Goal: Task Accomplishment & Management: Use online tool/utility

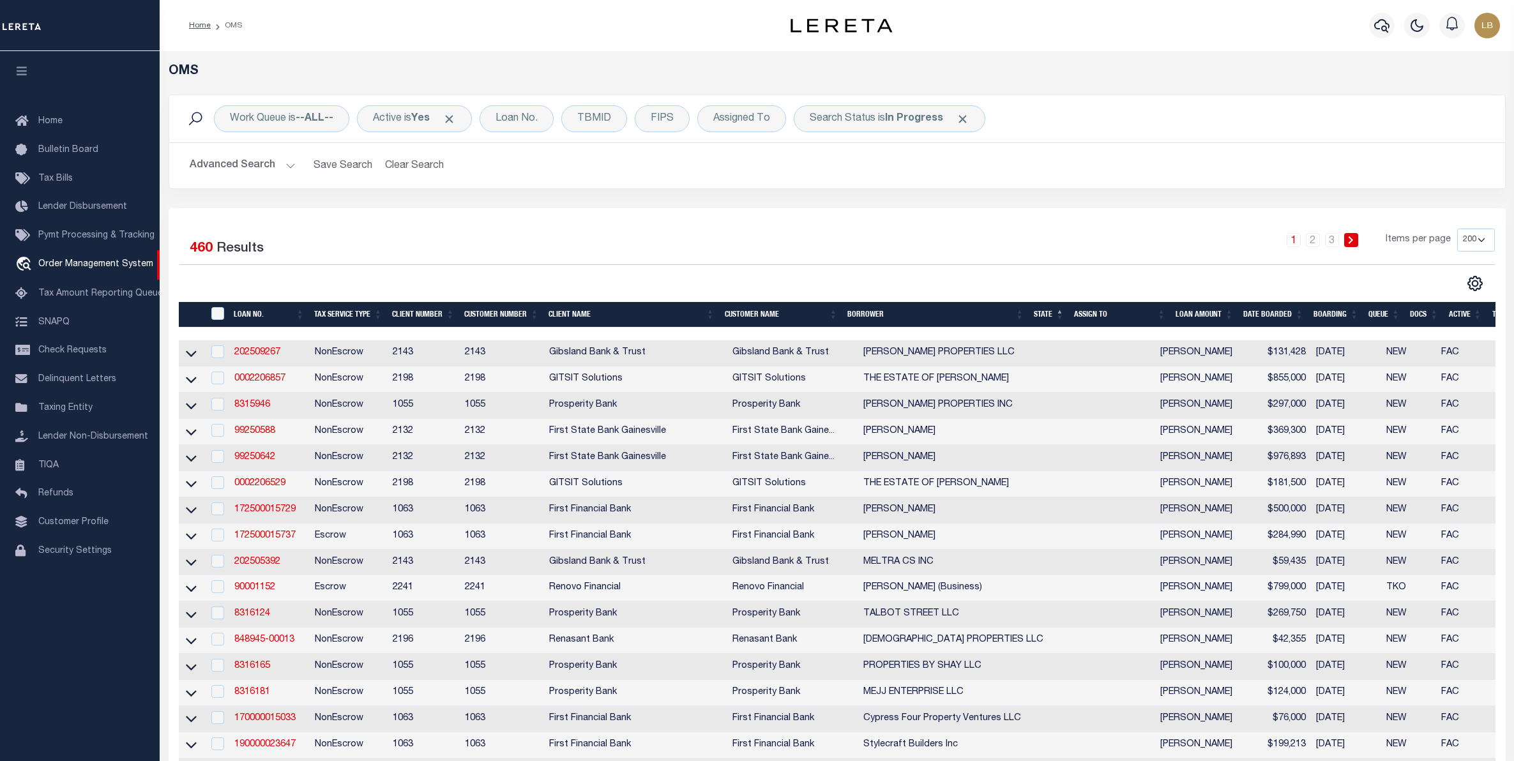
select select "200"
click at [49, 410] on span "Taxing Entity" at bounding box center [65, 407] width 54 height 9
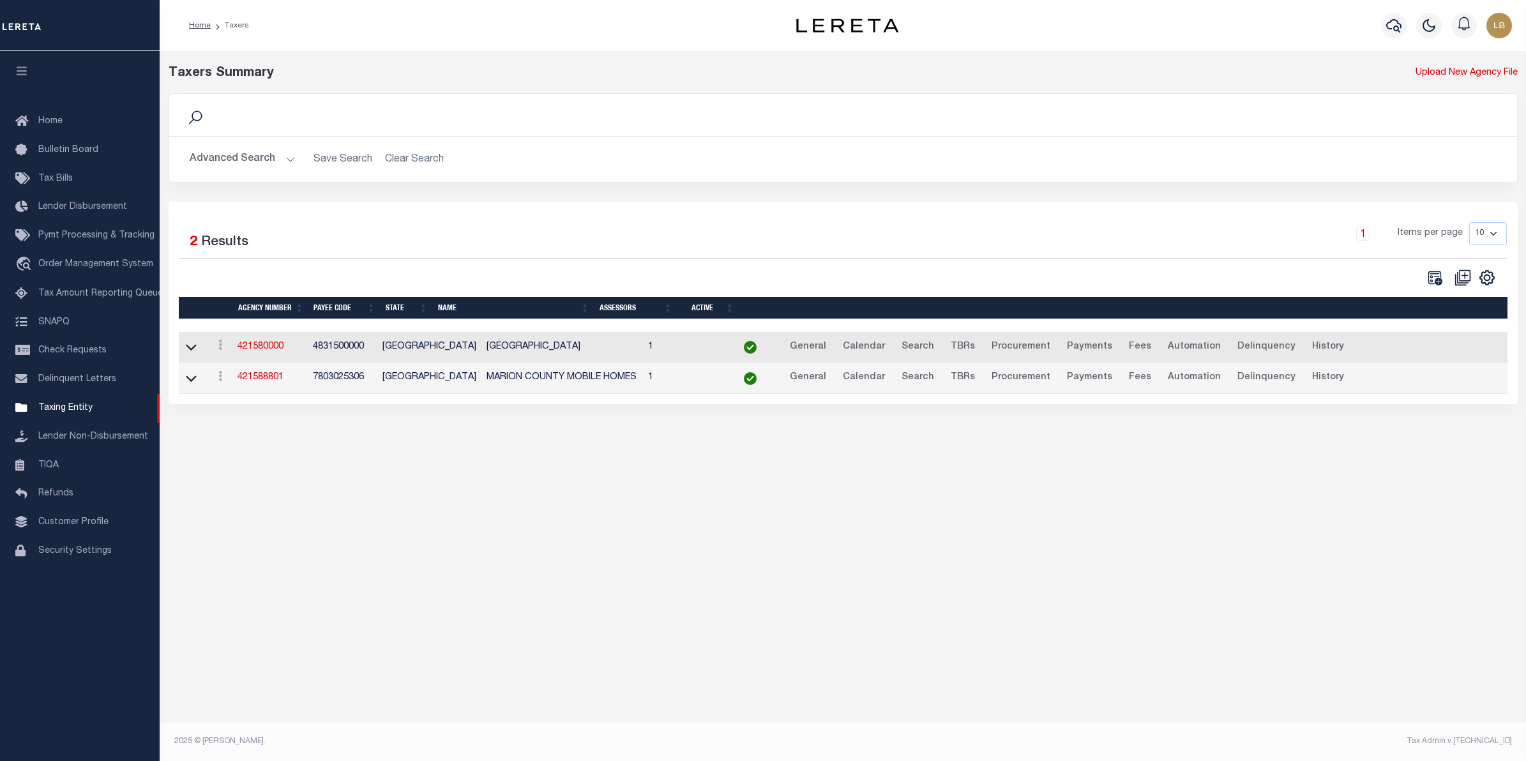
click at [230, 160] on button "Advanced Search" at bounding box center [243, 159] width 106 height 25
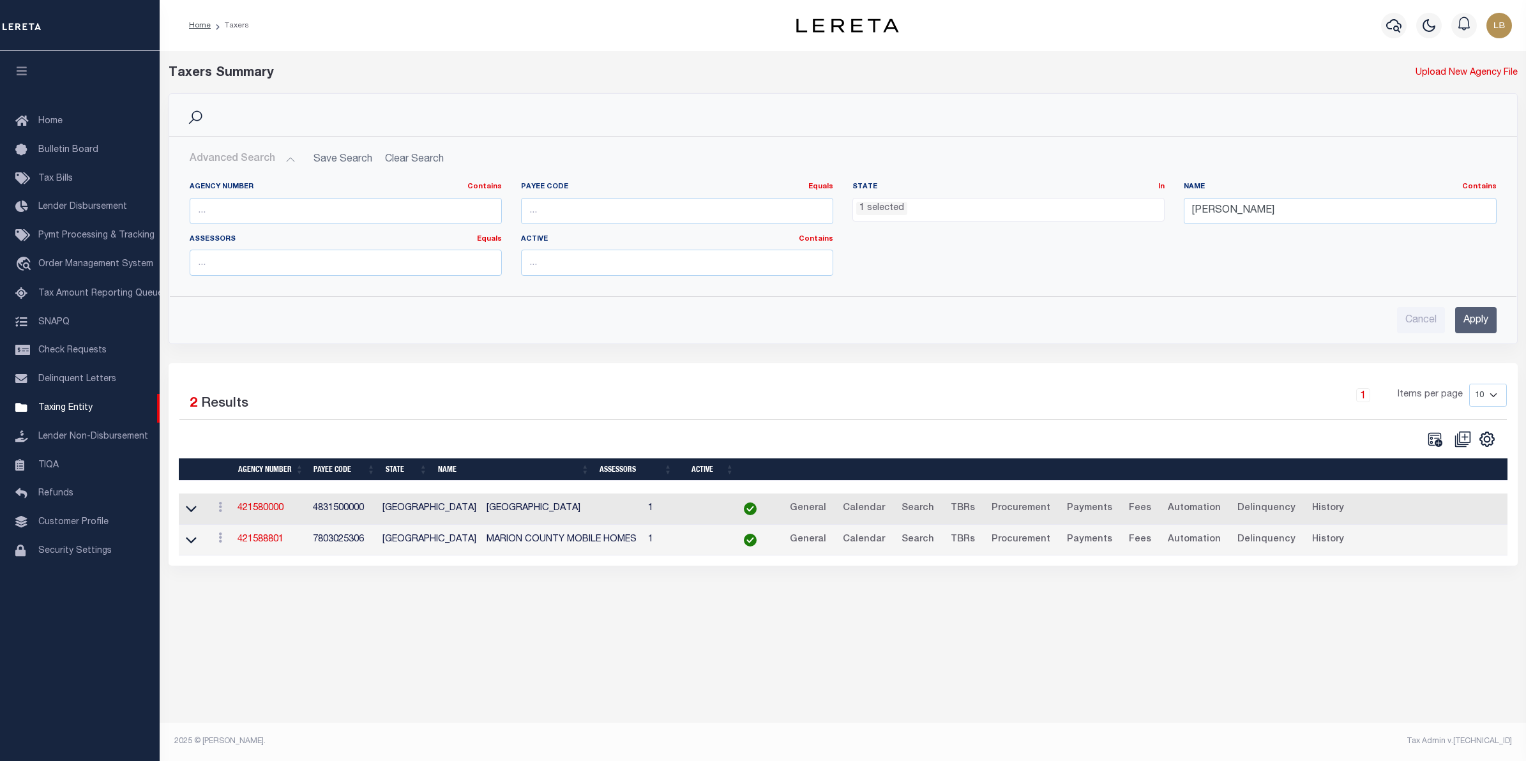
drag, startPoint x: 926, startPoint y: 211, endPoint x: 746, endPoint y: 198, distance: 180.5
click at [746, 198] on div "Agency Number Contains Contains Is Payee Code Equals Equals Is Not Equal To Is …" at bounding box center [843, 234] width 1326 height 104
click at [994, 209] on ul "1 selected" at bounding box center [1008, 207] width 311 height 17
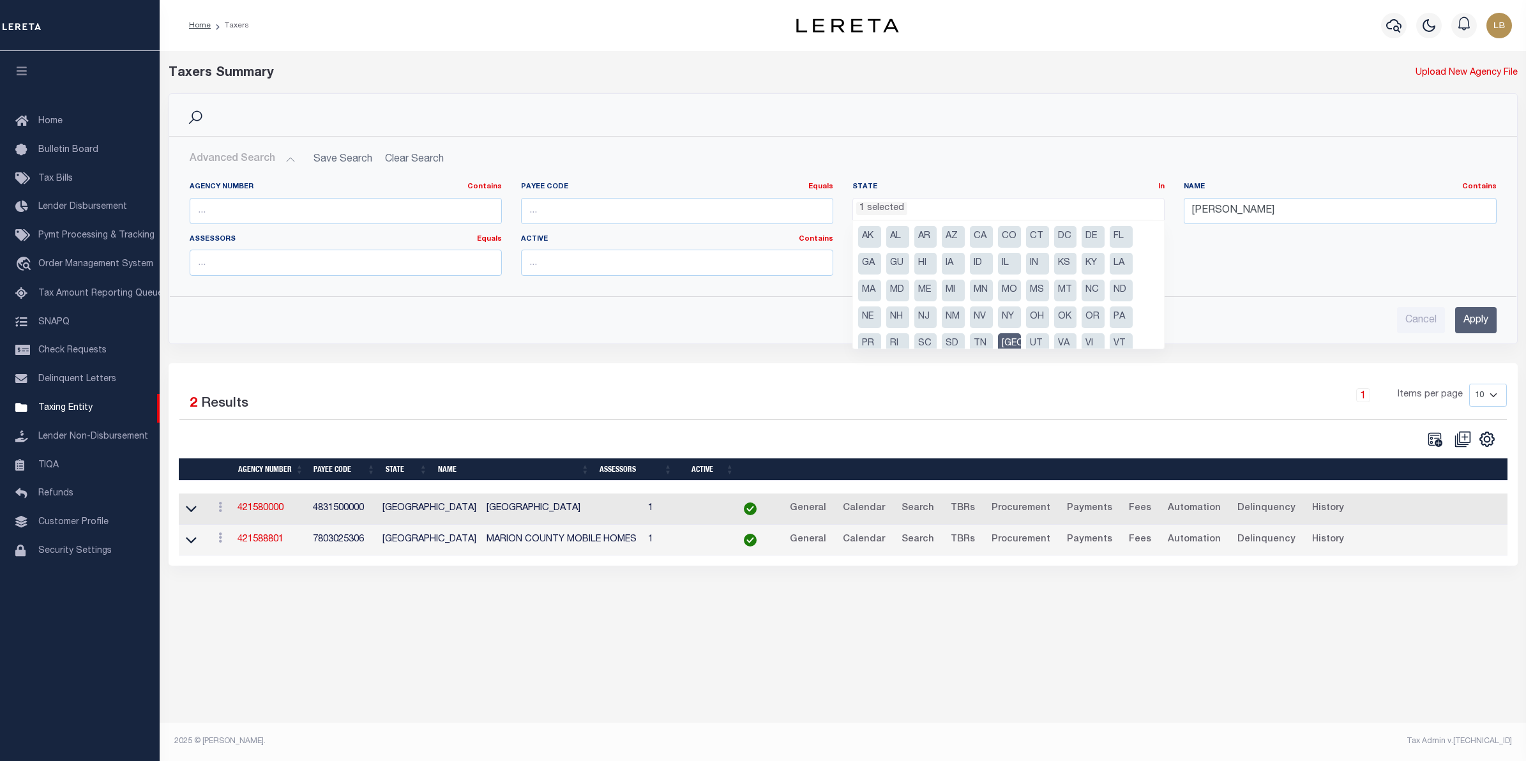
click at [1090, 269] on li "KY" at bounding box center [1092, 264] width 23 height 22
select select "KY"
click at [1009, 343] on li "[GEOGRAPHIC_DATA]" at bounding box center [1009, 344] width 23 height 22
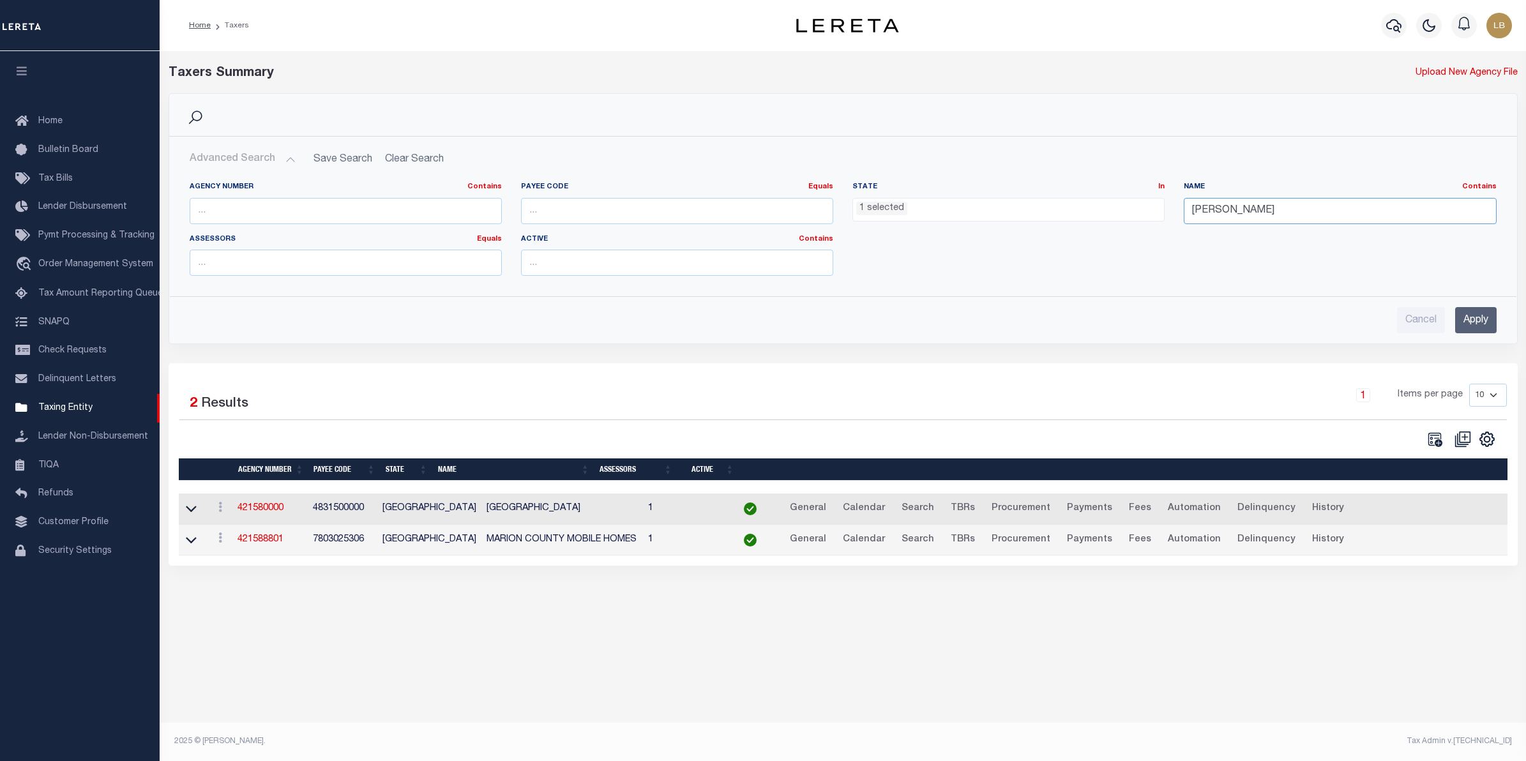
drag, startPoint x: 1236, startPoint y: 209, endPoint x: 1083, endPoint y: 215, distance: 153.3
click at [1083, 215] on div "Agency Number Contains Contains Is Payee Code Equals Equals Is Not Equal To Is …" at bounding box center [843, 234] width 1326 height 104
click at [1466, 320] on input "Apply" at bounding box center [1475, 320] width 41 height 26
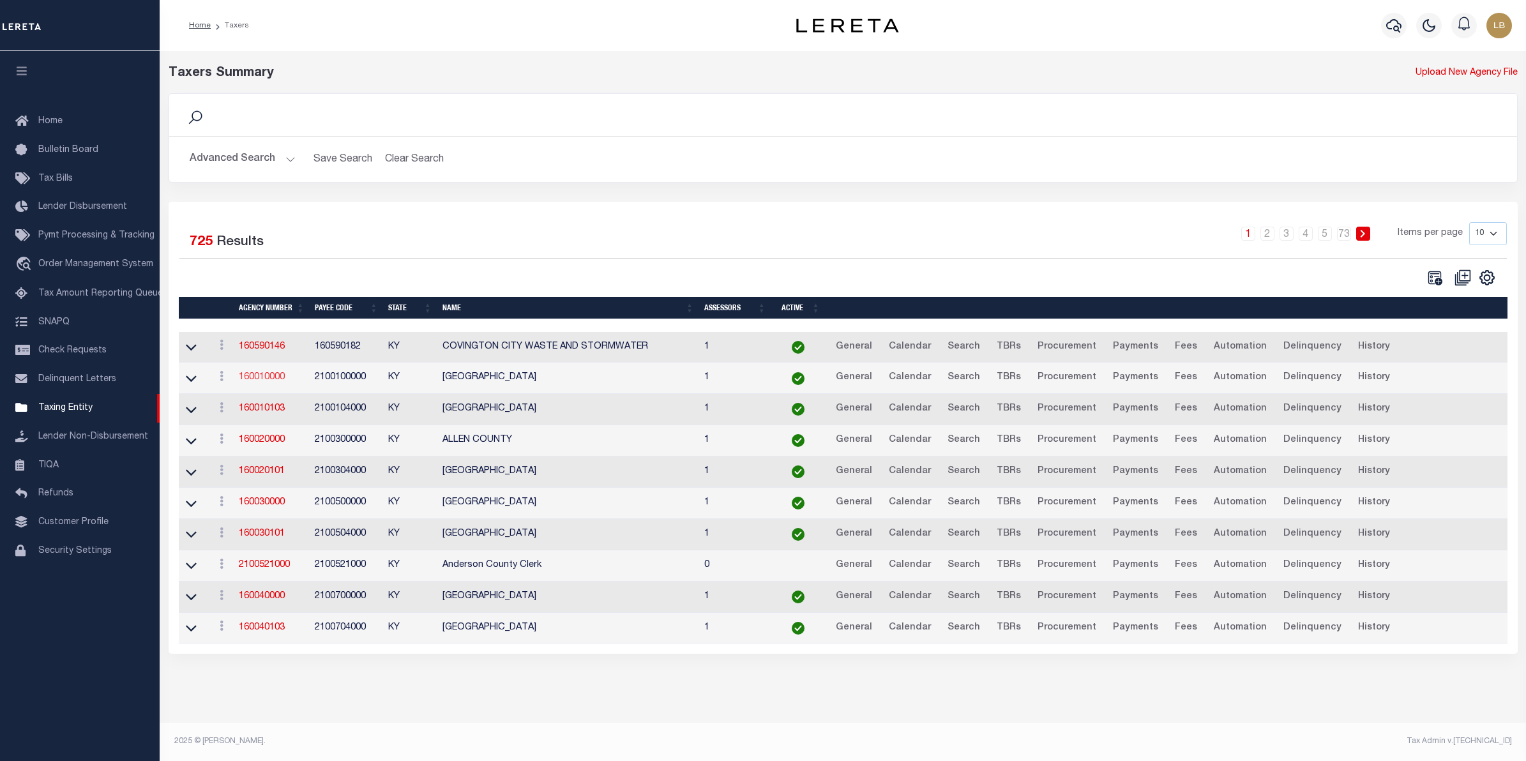
click at [259, 379] on link "160010000" at bounding box center [262, 377] width 46 height 9
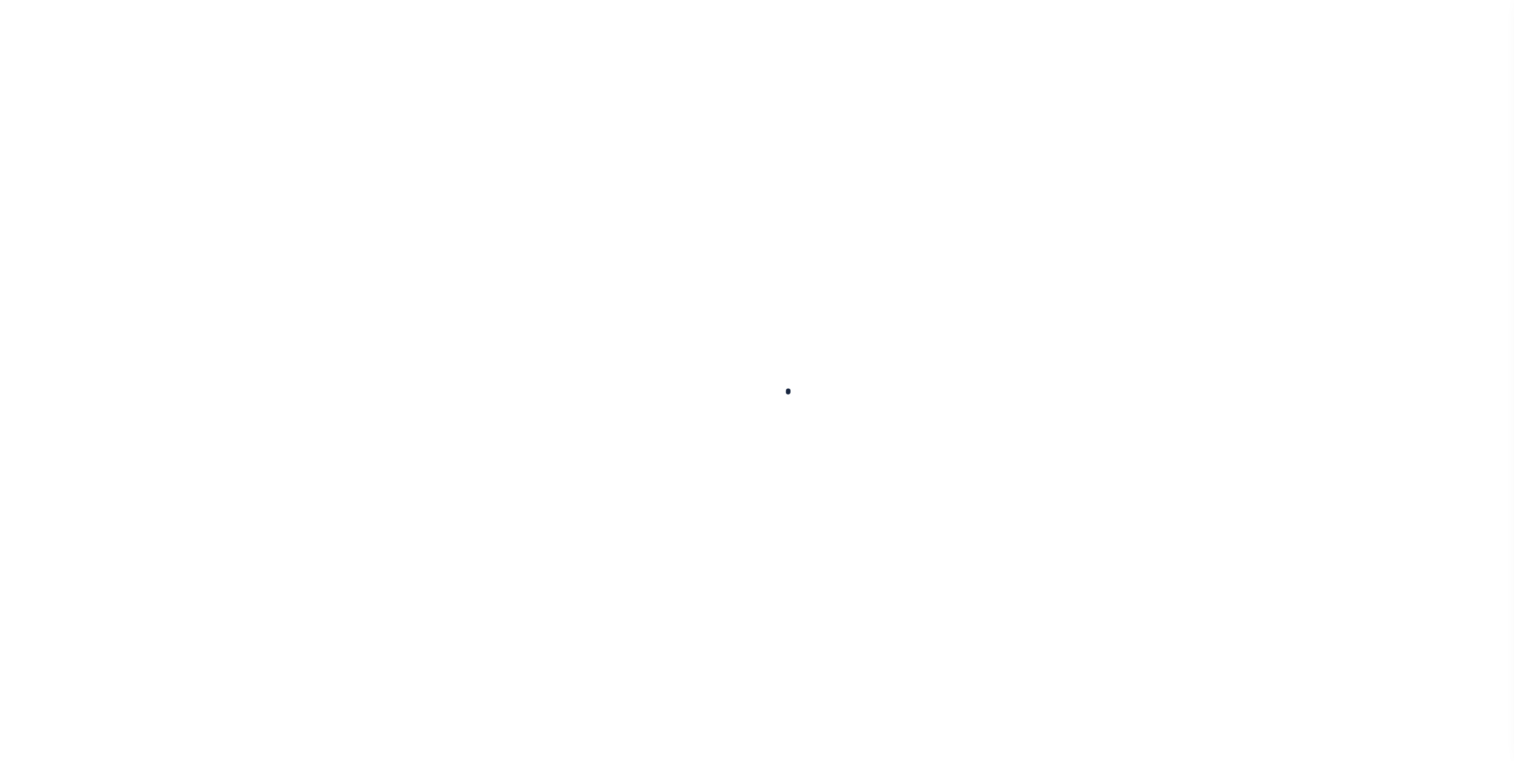
select select
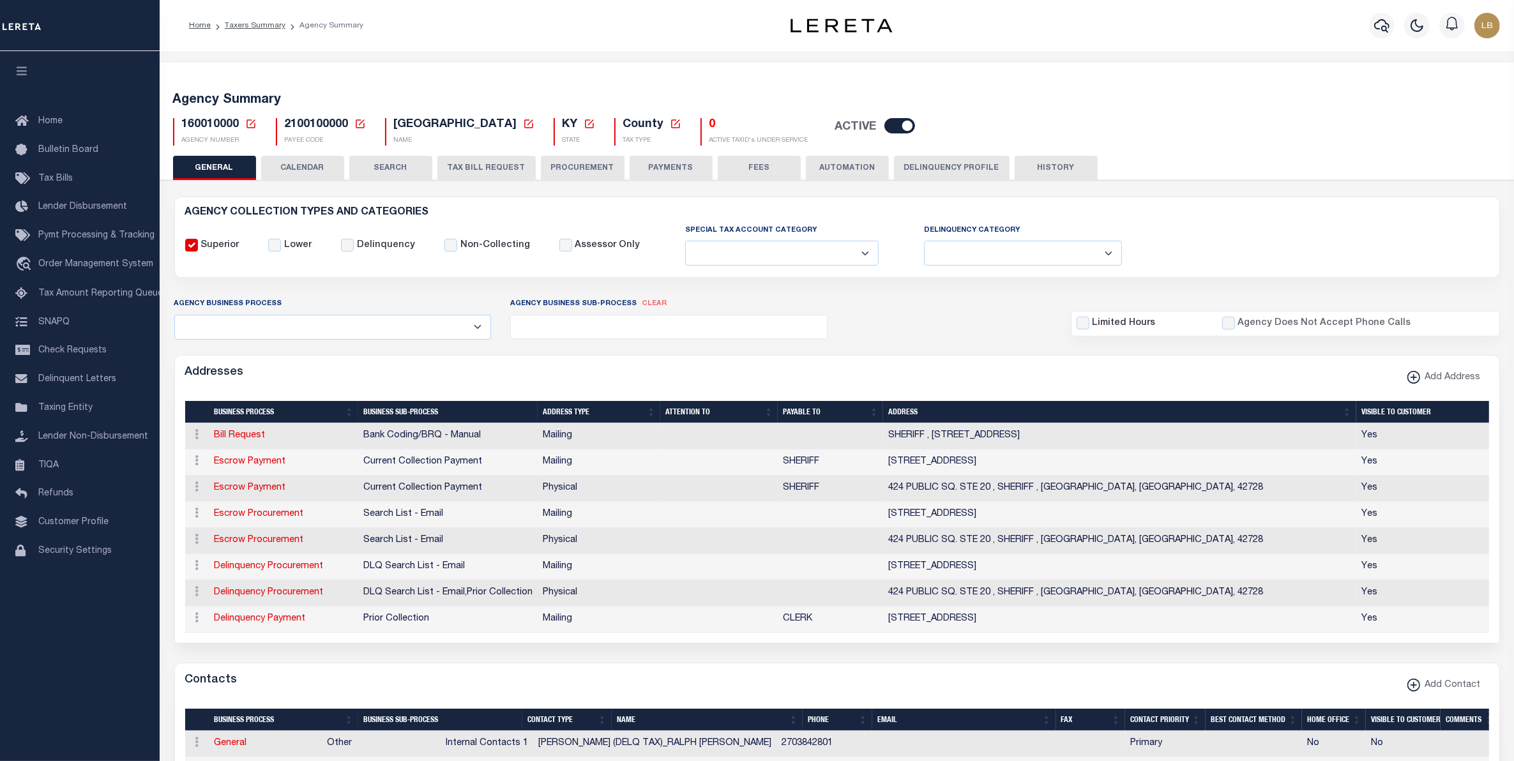
click at [298, 166] on button "CALENDAR" at bounding box center [302, 168] width 83 height 24
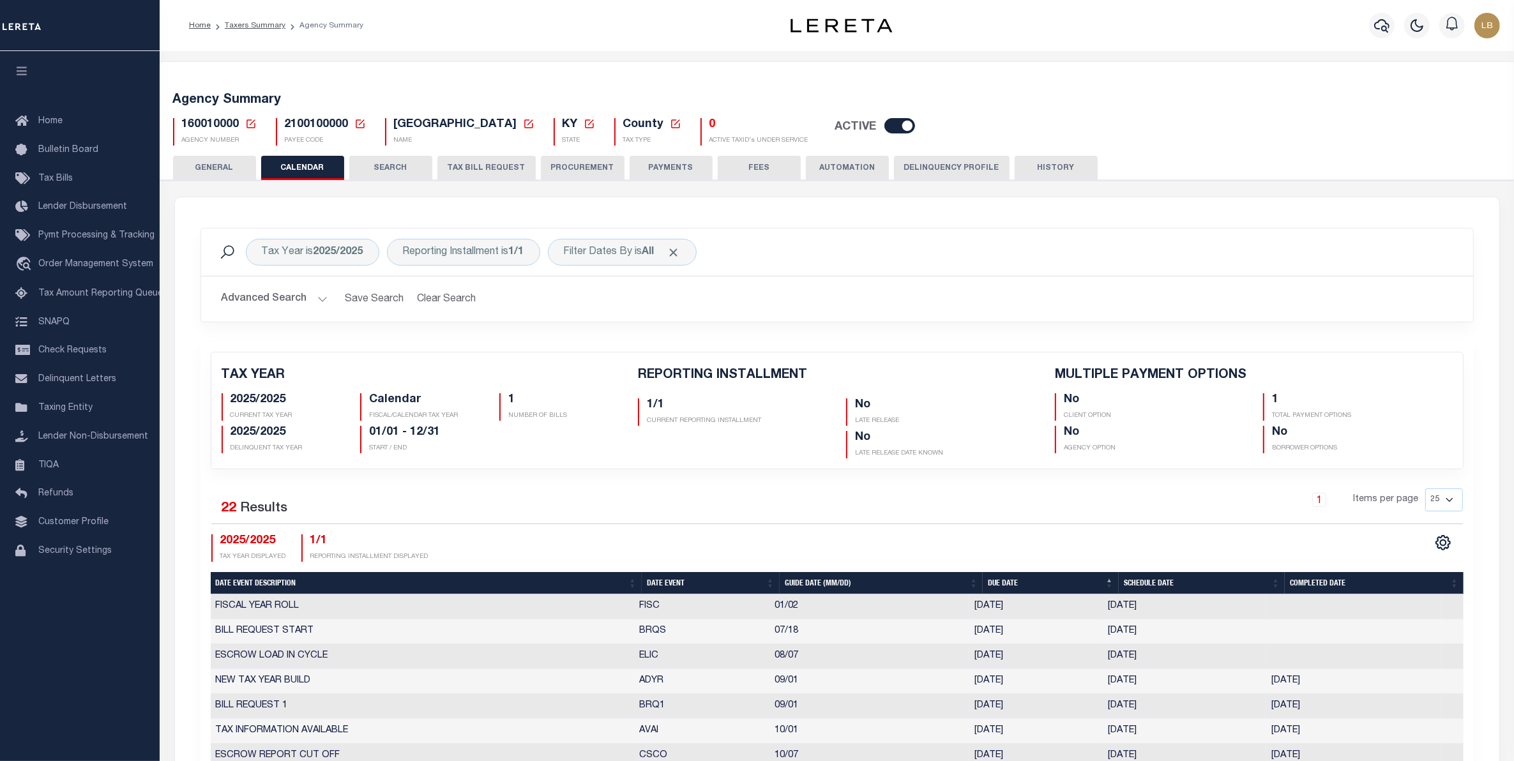
checkbox input "false"
type input "1"
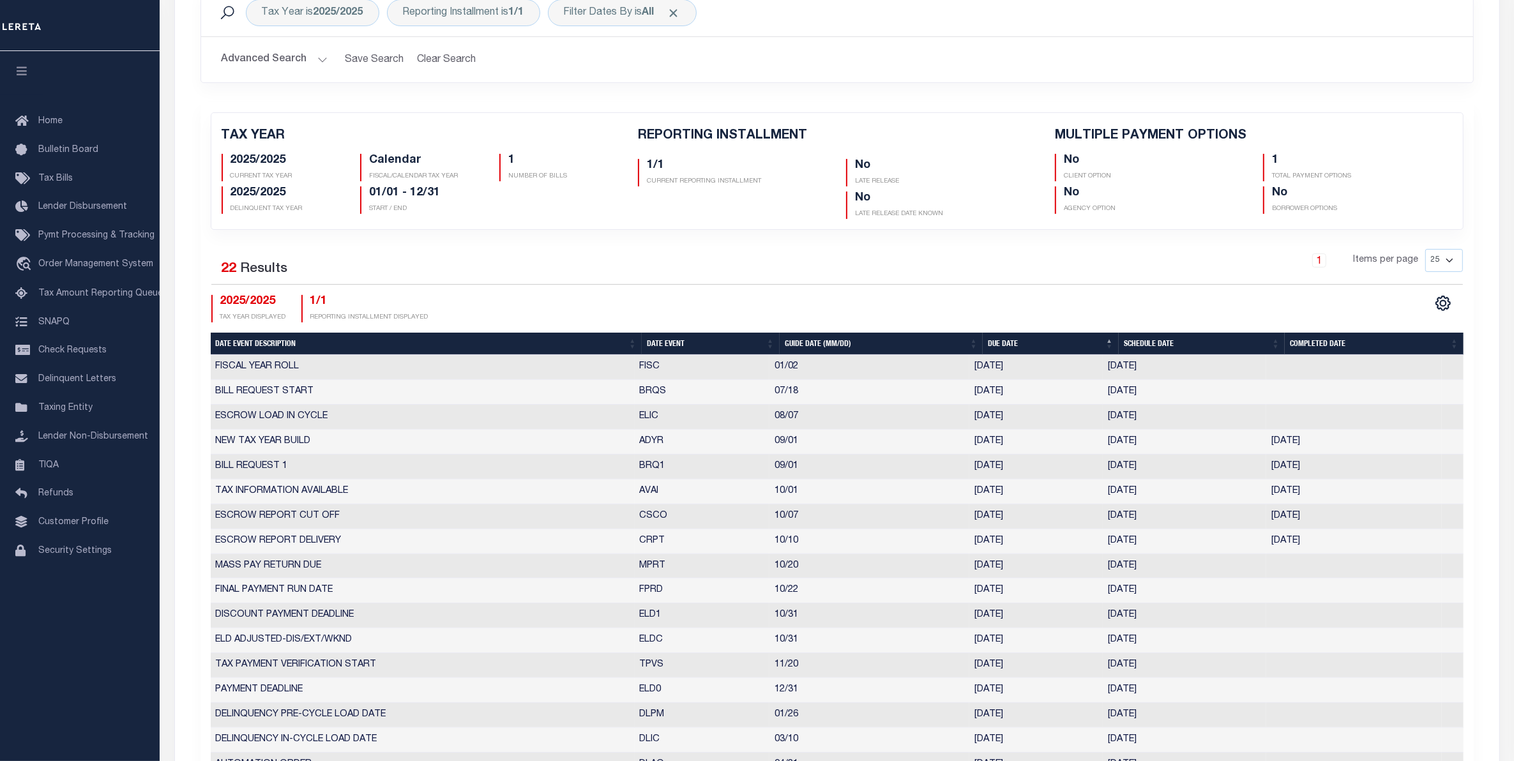
click at [657, 345] on th "Date Event" at bounding box center [711, 344] width 138 height 22
drag, startPoint x: 1026, startPoint y: 444, endPoint x: 965, endPoint y: 446, distance: 61.9
click at [965, 446] on tr "BILL REQUEST START BRQS 07/18 [DATE] [DATE] 2630009" at bounding box center [837, 442] width 1252 height 25
click at [1033, 447] on td "[DATE]" at bounding box center [1035, 442] width 133 height 25
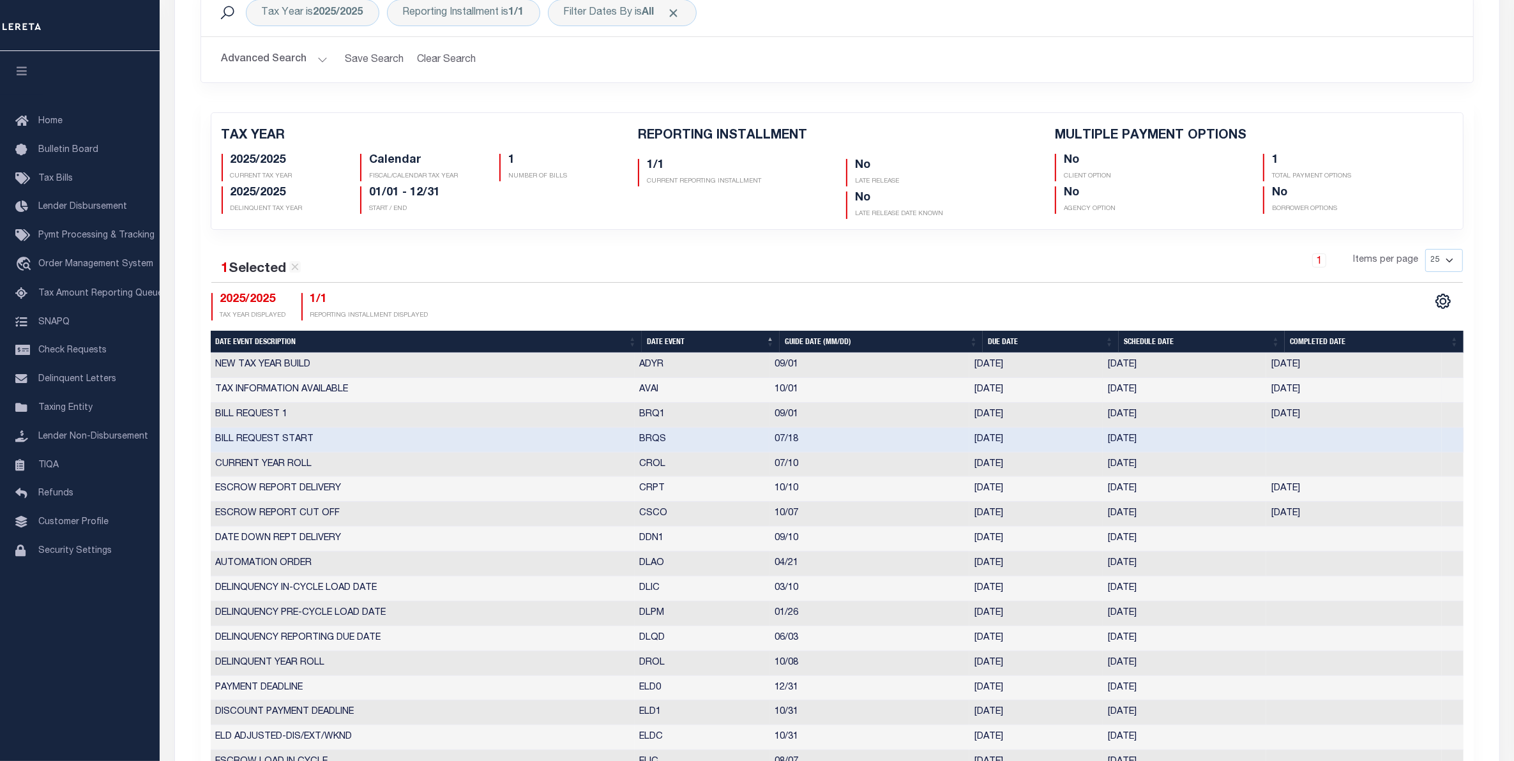
click at [1038, 391] on td "[DATE]" at bounding box center [1035, 390] width 133 height 25
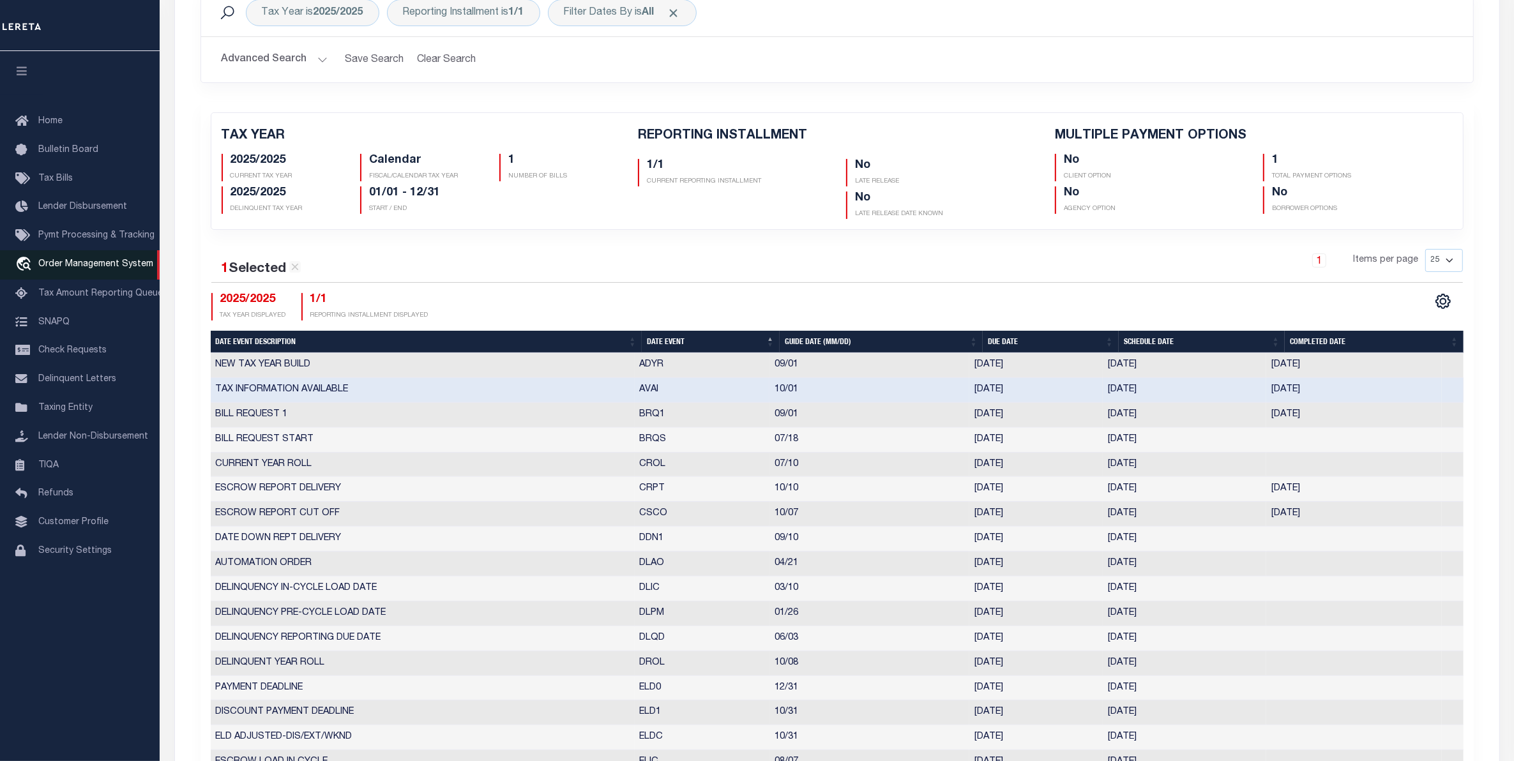
click at [63, 269] on span "Order Management System" at bounding box center [95, 264] width 115 height 9
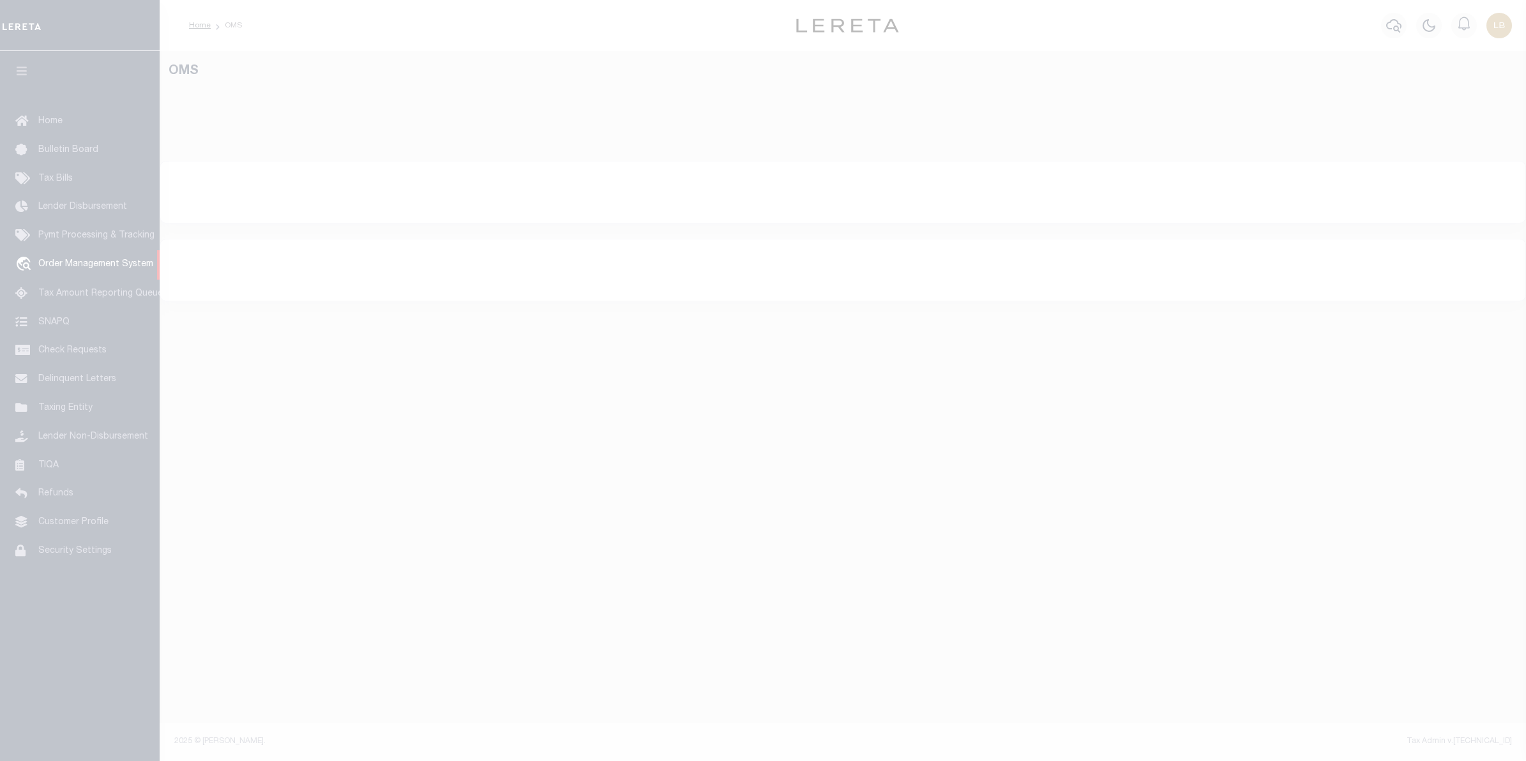
select select "200"
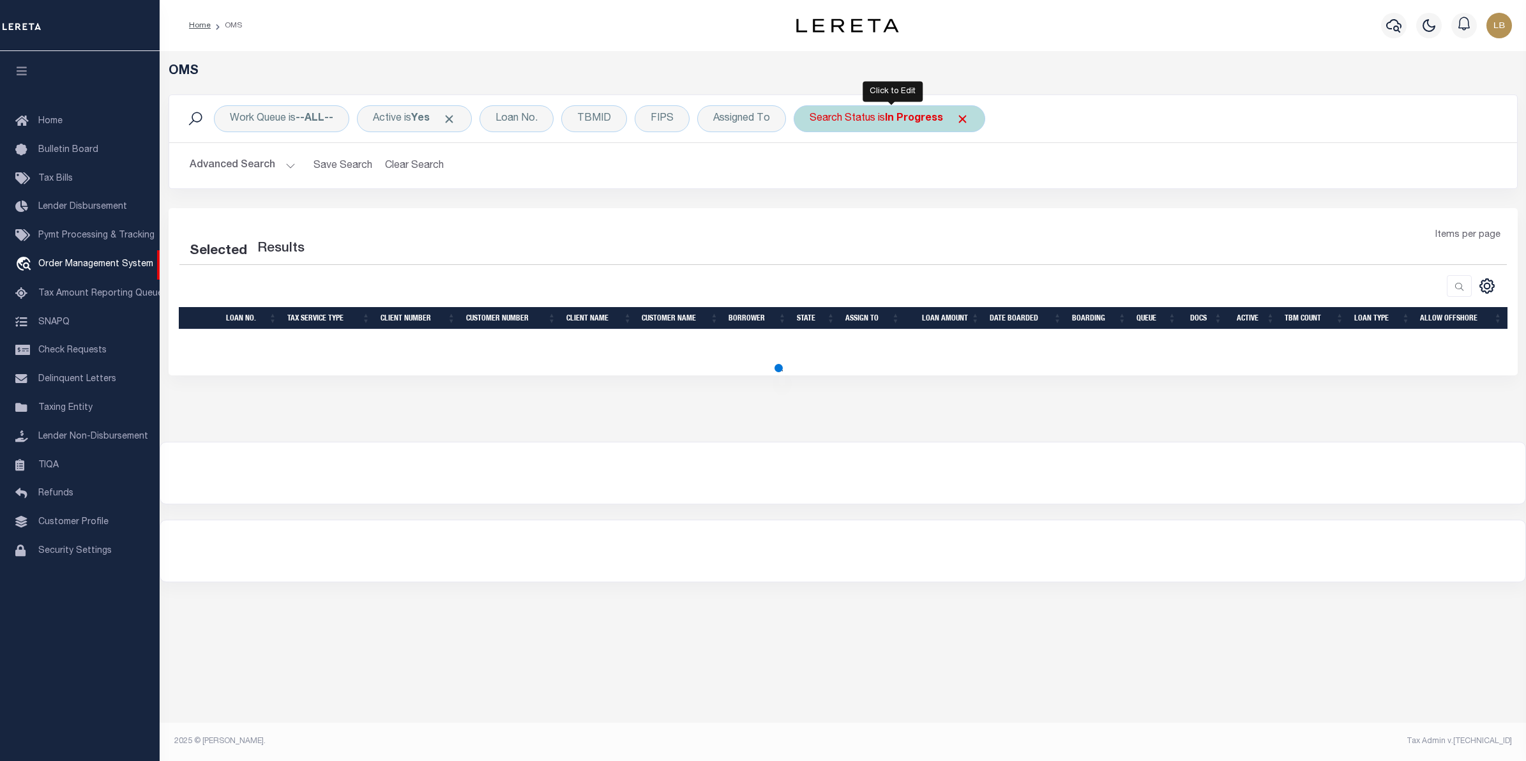
select select "200"
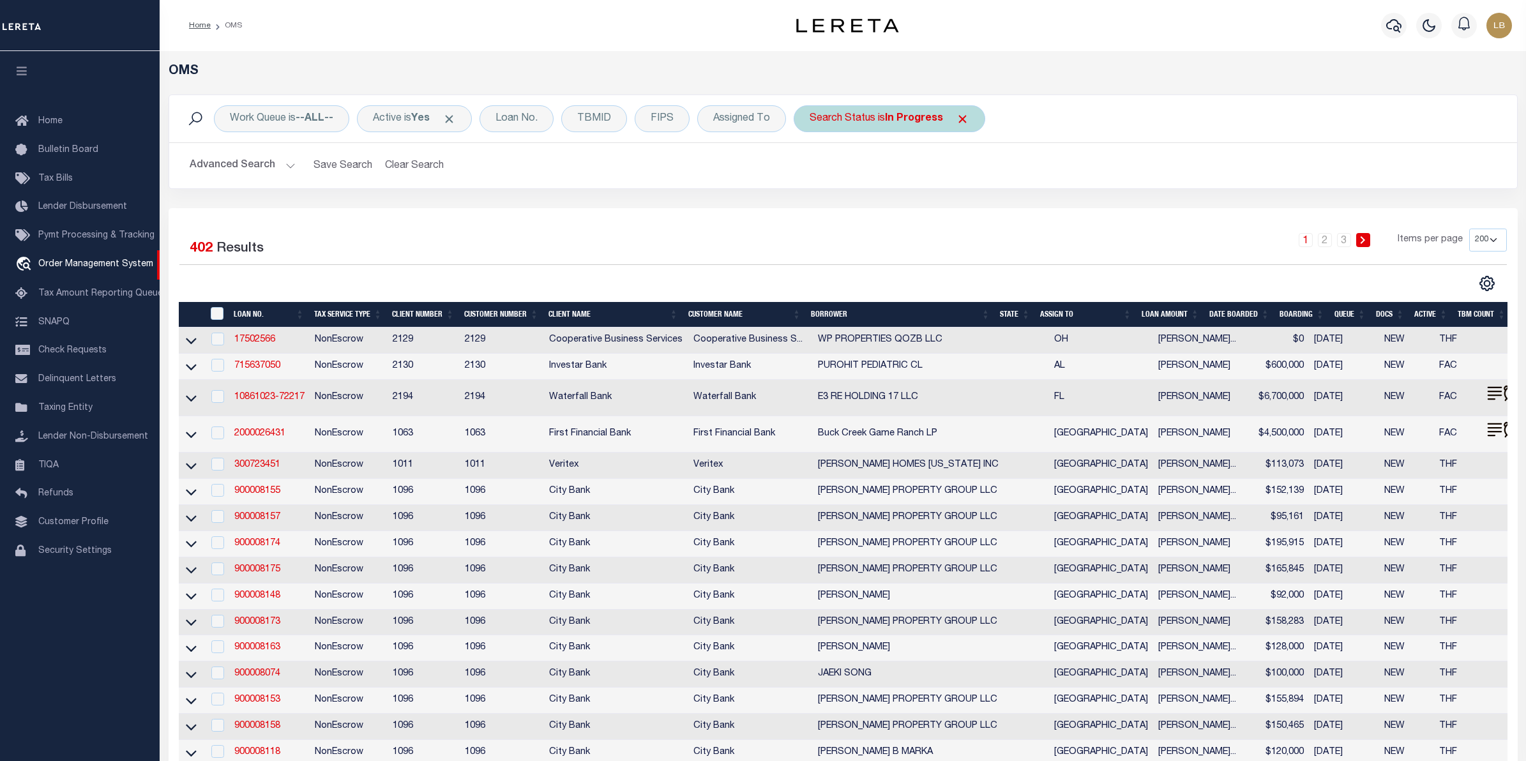
click at [916, 114] on b "In Progress" at bounding box center [914, 119] width 58 height 10
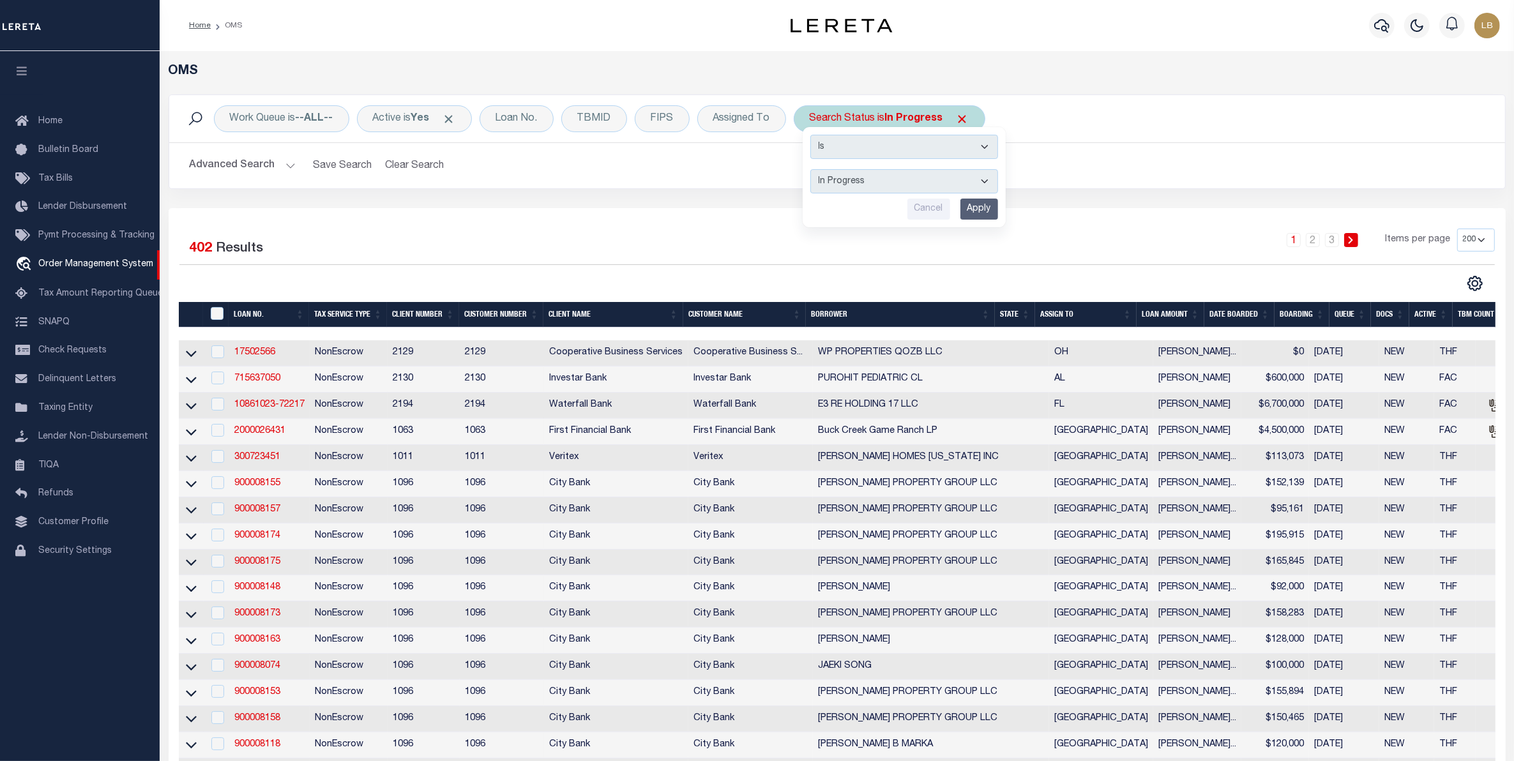
click at [857, 189] on select "Automated Search Bad Parcel Complete Duplicate Parcel High Dollar Reporting In …" at bounding box center [904, 181] width 188 height 24
select select "RD"
click at [813, 170] on select "Automated Search Bad Parcel Complete Duplicate Parcel High Dollar Reporting In …" at bounding box center [904, 181] width 188 height 24
click at [979, 211] on input "Apply" at bounding box center [979, 209] width 38 height 21
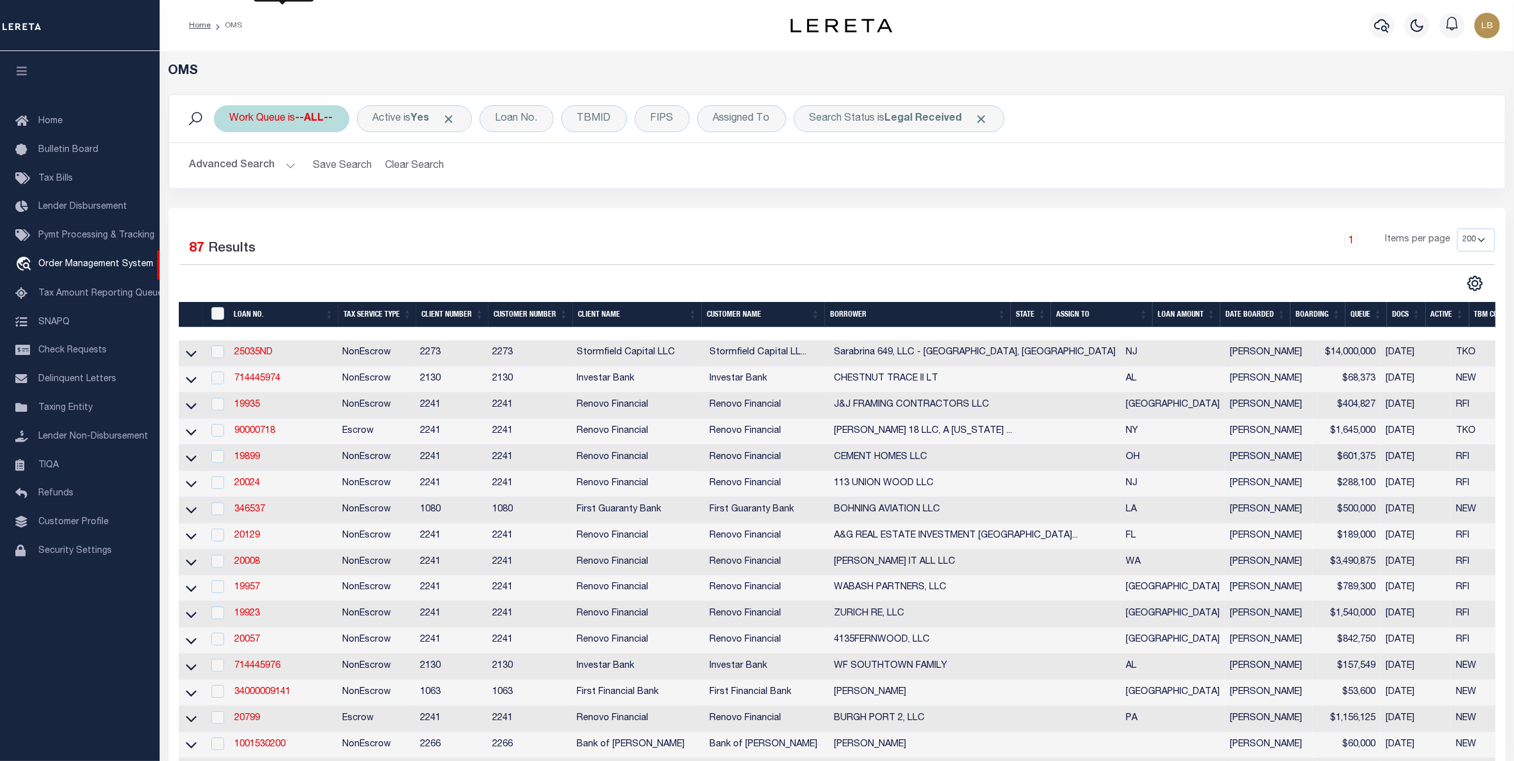
click at [278, 121] on div "Work Queue is --ALL--" at bounding box center [281, 118] width 135 height 27
click at [265, 172] on select "--ALL-- factRSystems General ThoughtFocus" at bounding box center [324, 181] width 188 height 24
select select "GEN"
click at [230, 170] on select "--ALL-- factRSystems General ThoughtFocus" at bounding box center [324, 181] width 188 height 24
click at [403, 209] on input "Apply" at bounding box center [399, 209] width 38 height 21
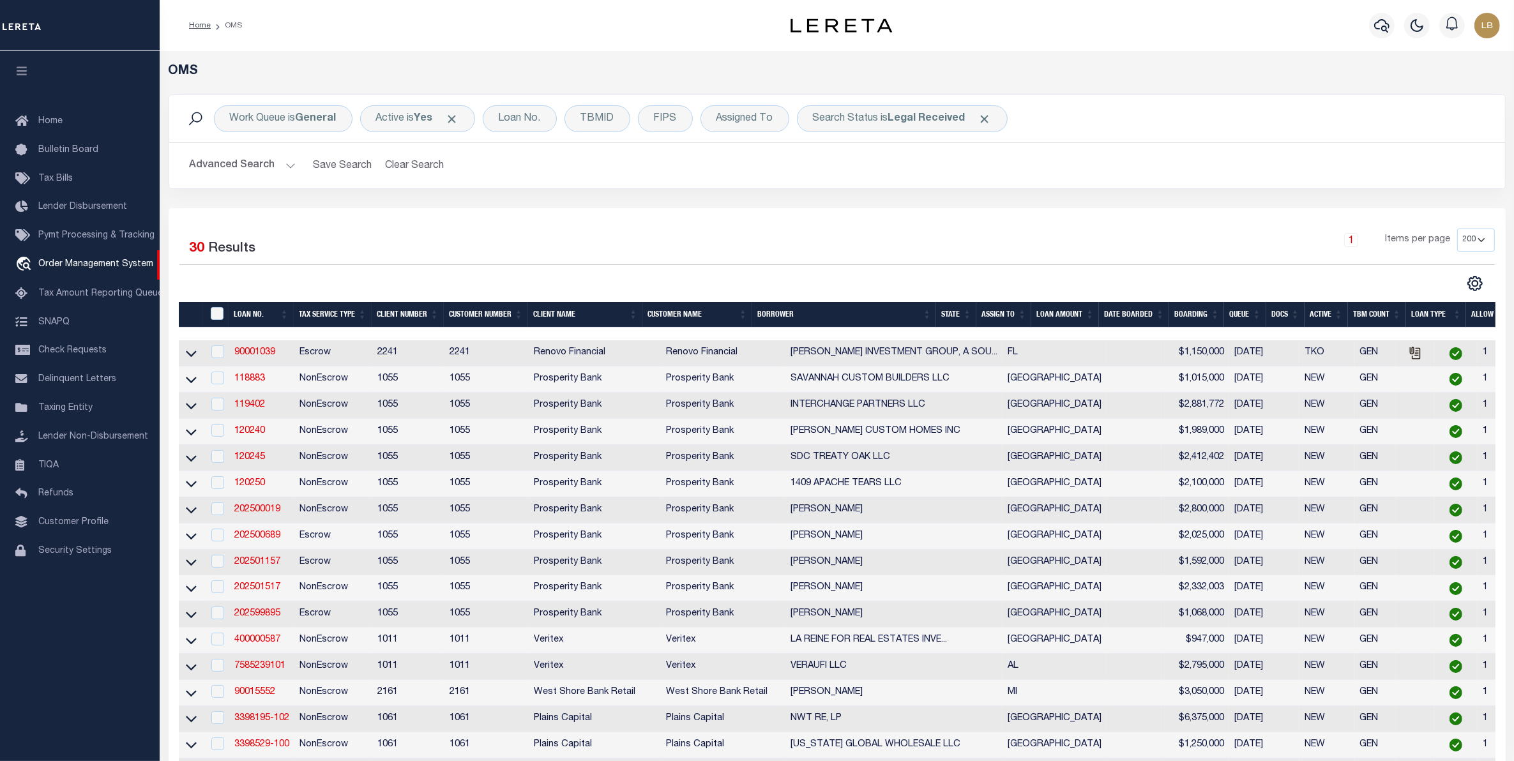
drag, startPoint x: 225, startPoint y: 308, endPoint x: 219, endPoint y: 311, distance: 6.9
click at [220, 310] on div "" at bounding box center [217, 314] width 20 height 14
click at [219, 311] on input "" at bounding box center [217, 313] width 13 height 13
checkbox input "true"
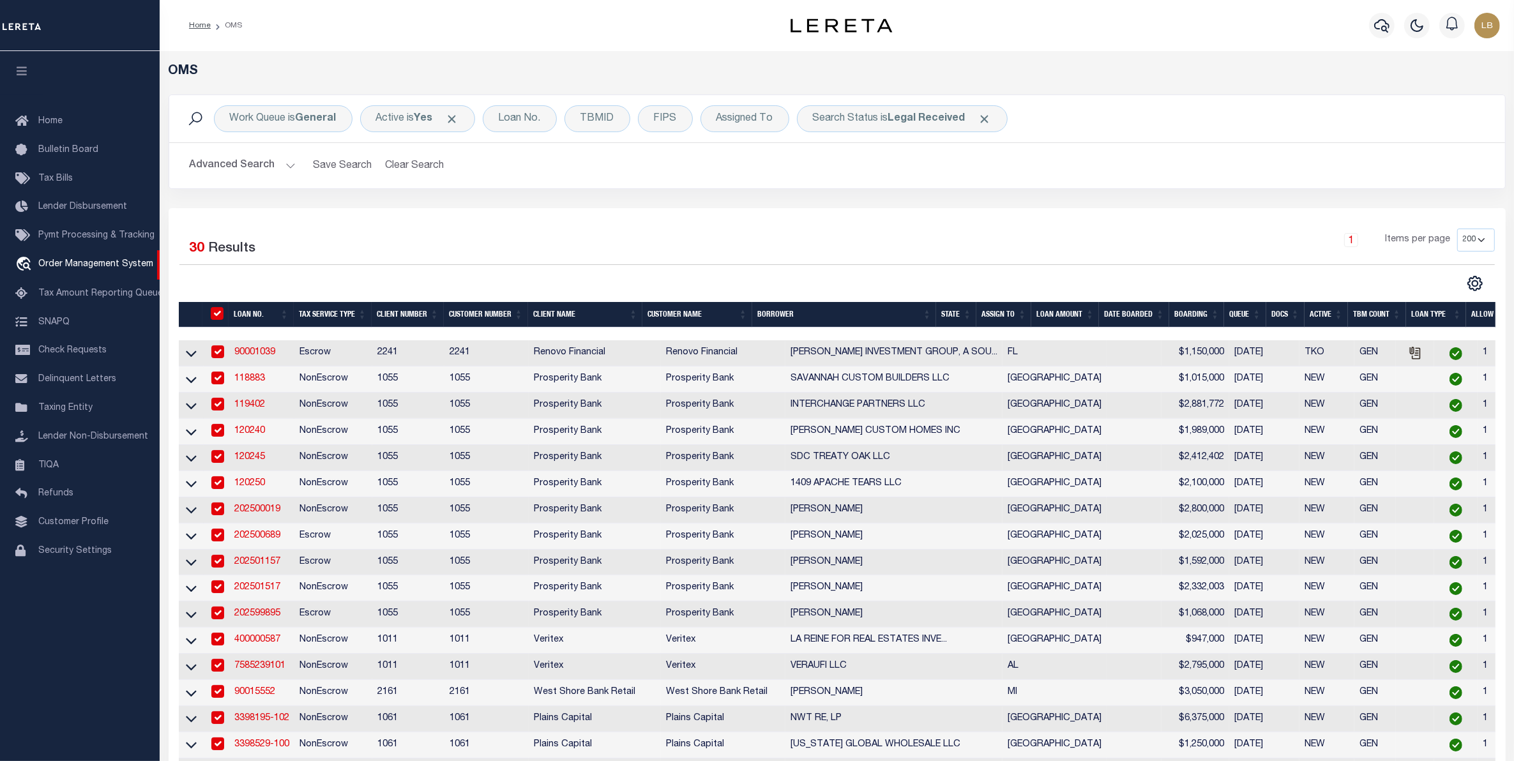
checkbox input "true"
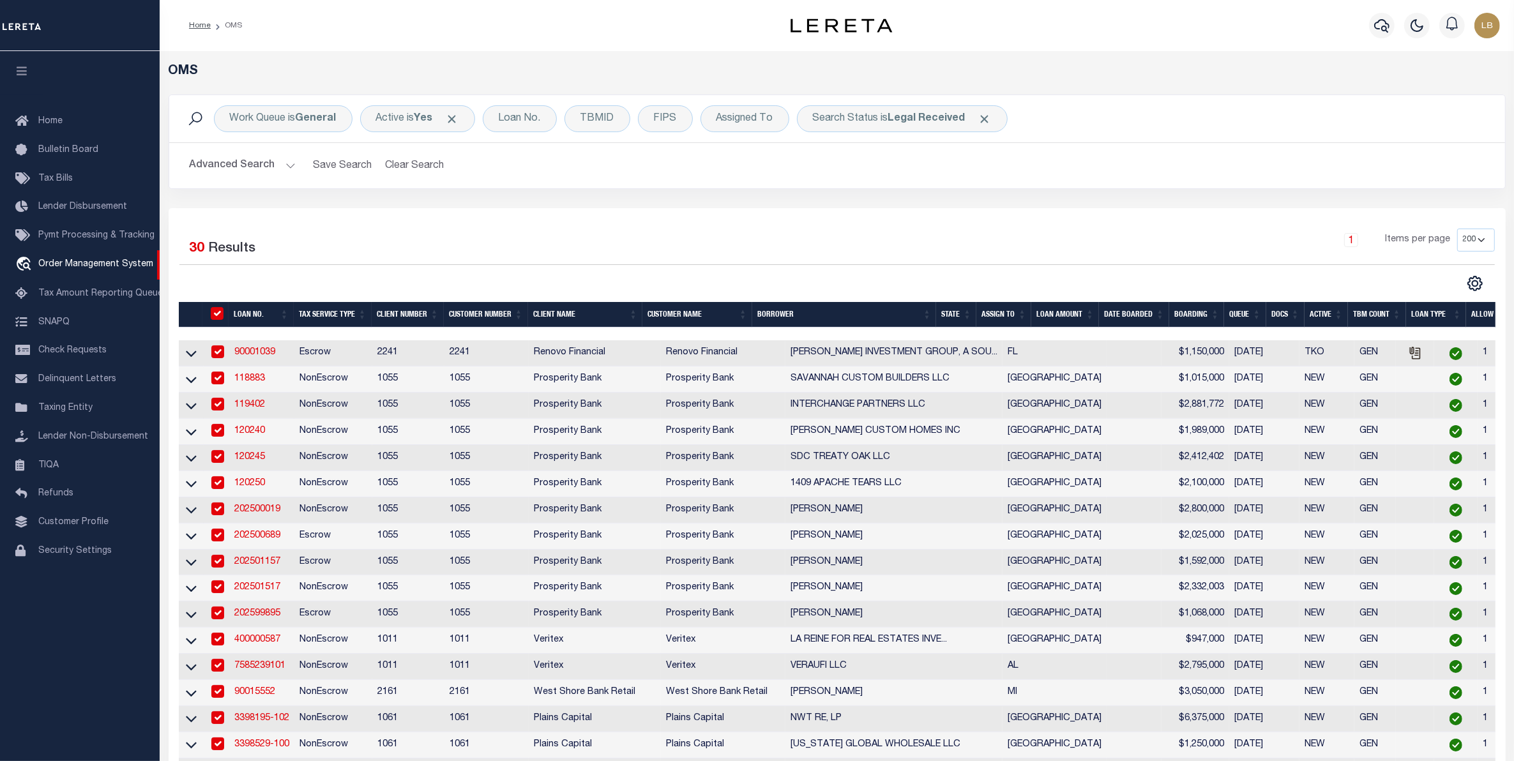
checkbox input "true"
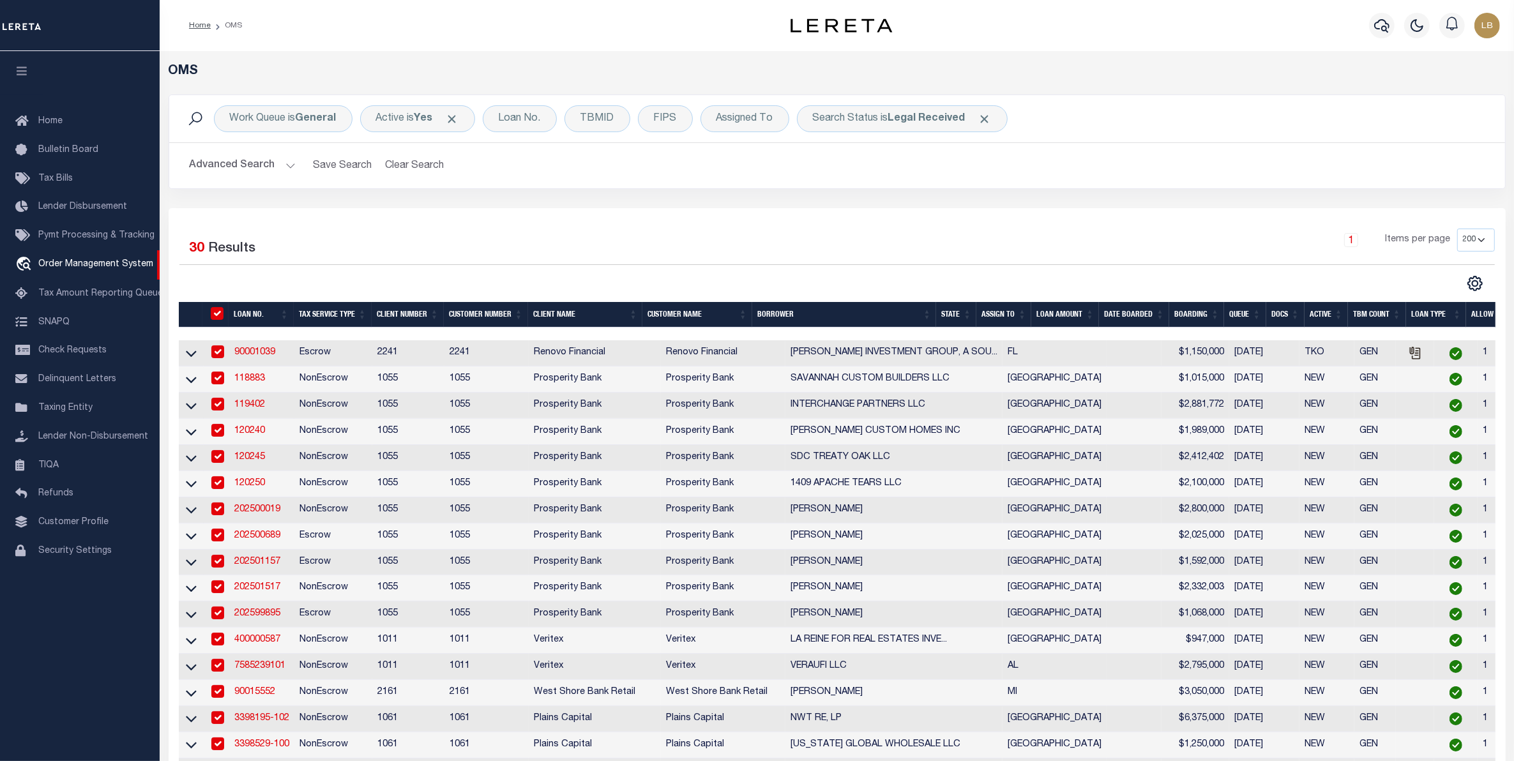
checkbox input "true"
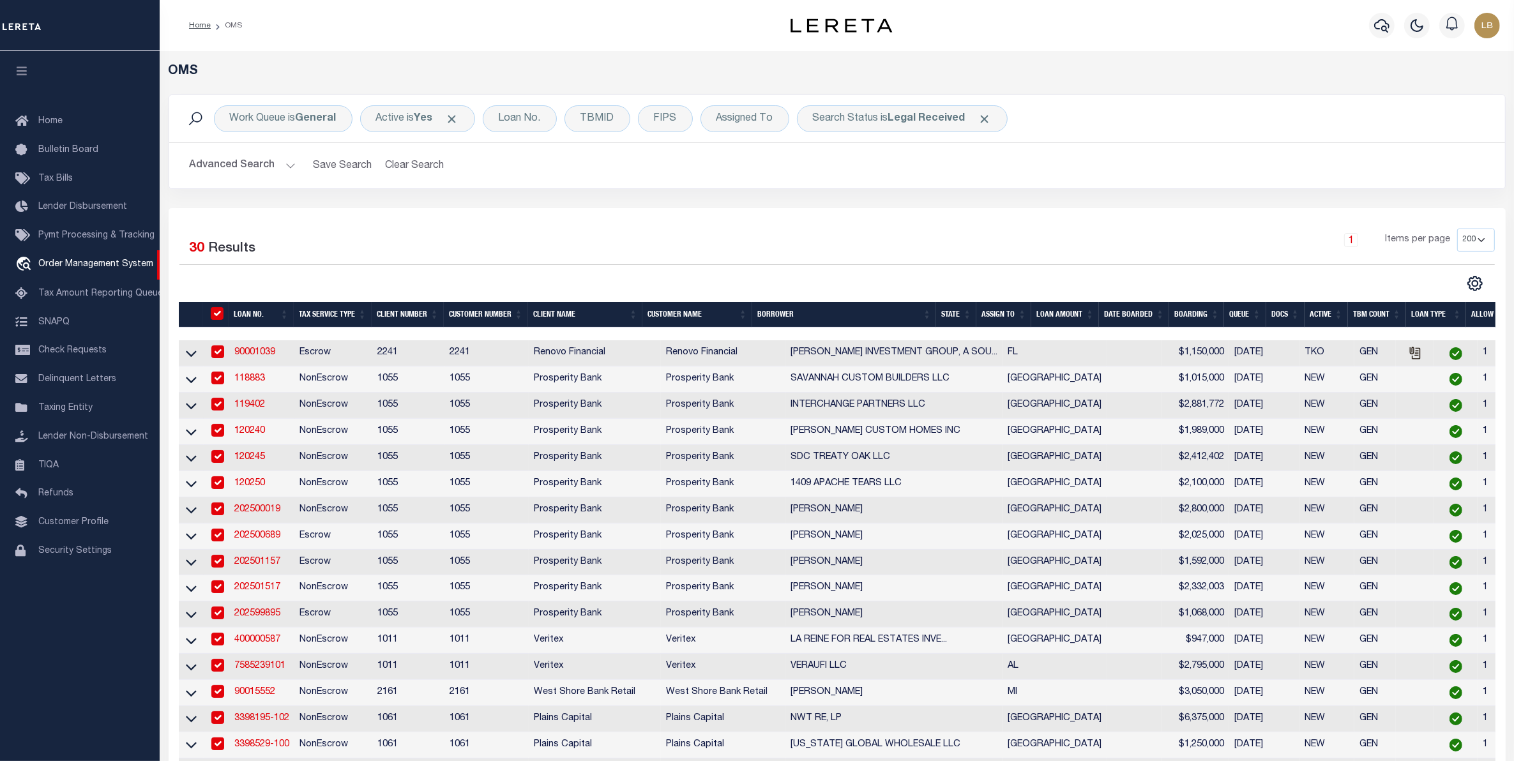
checkbox input "true"
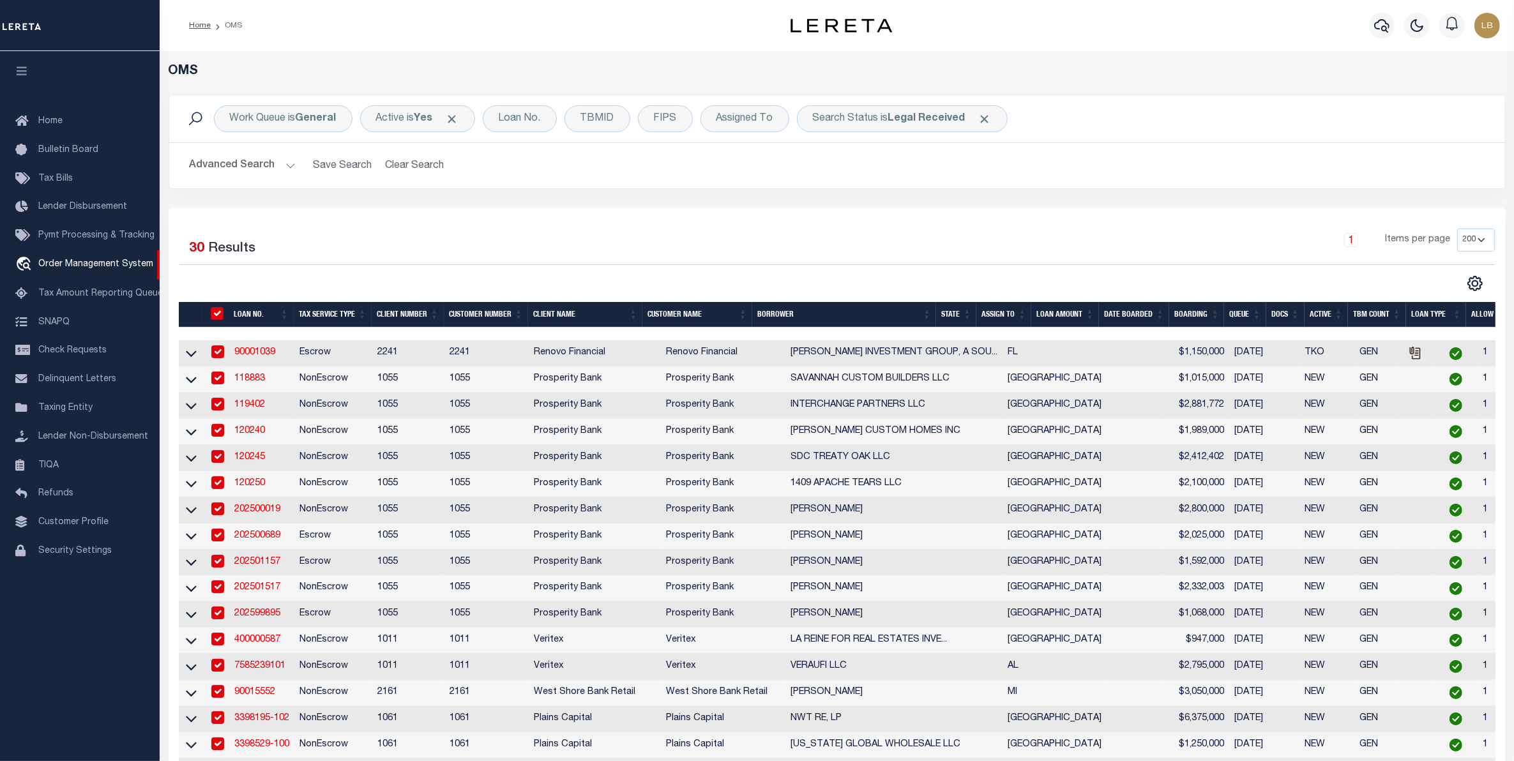
checkbox input "true"
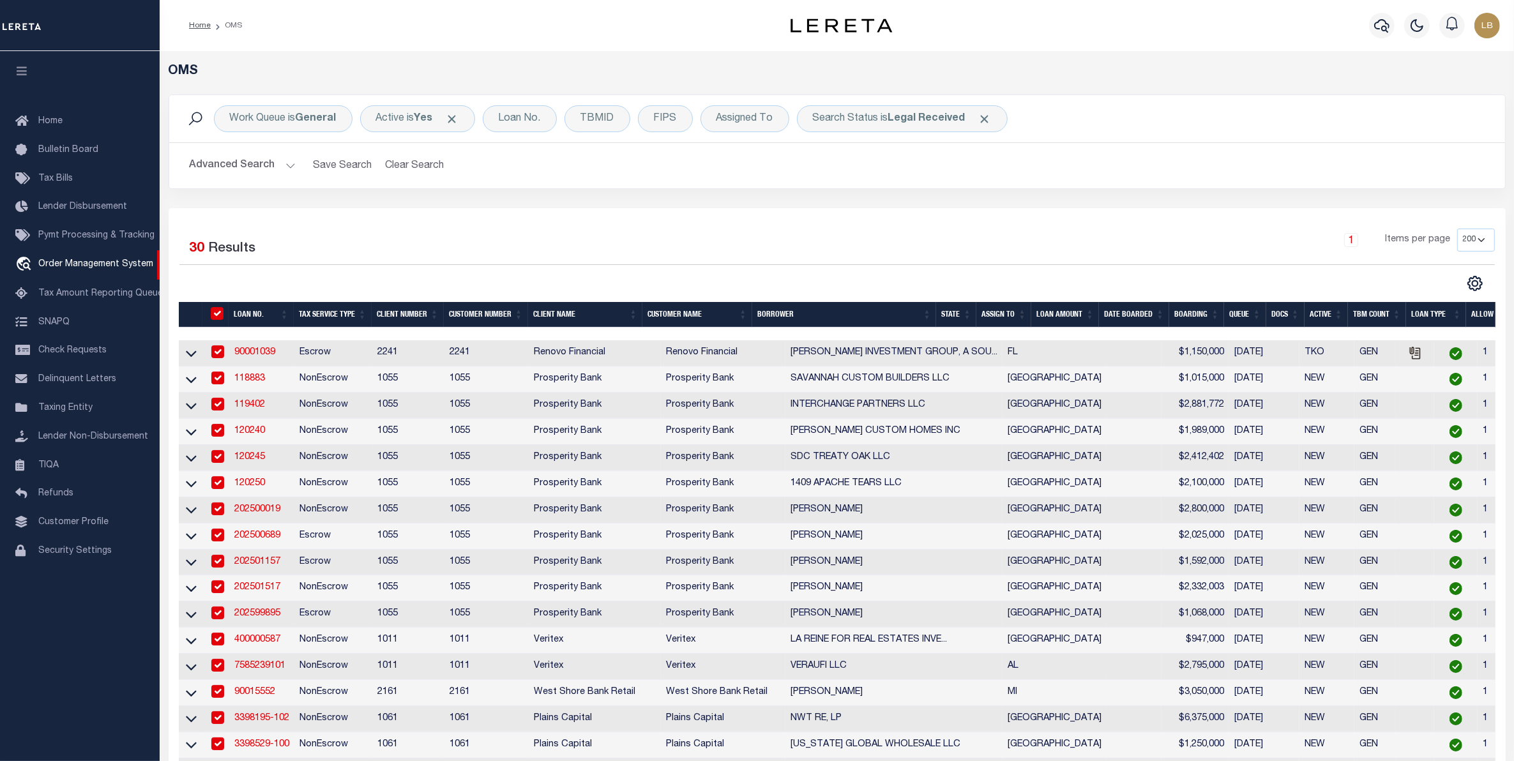
checkbox input "true"
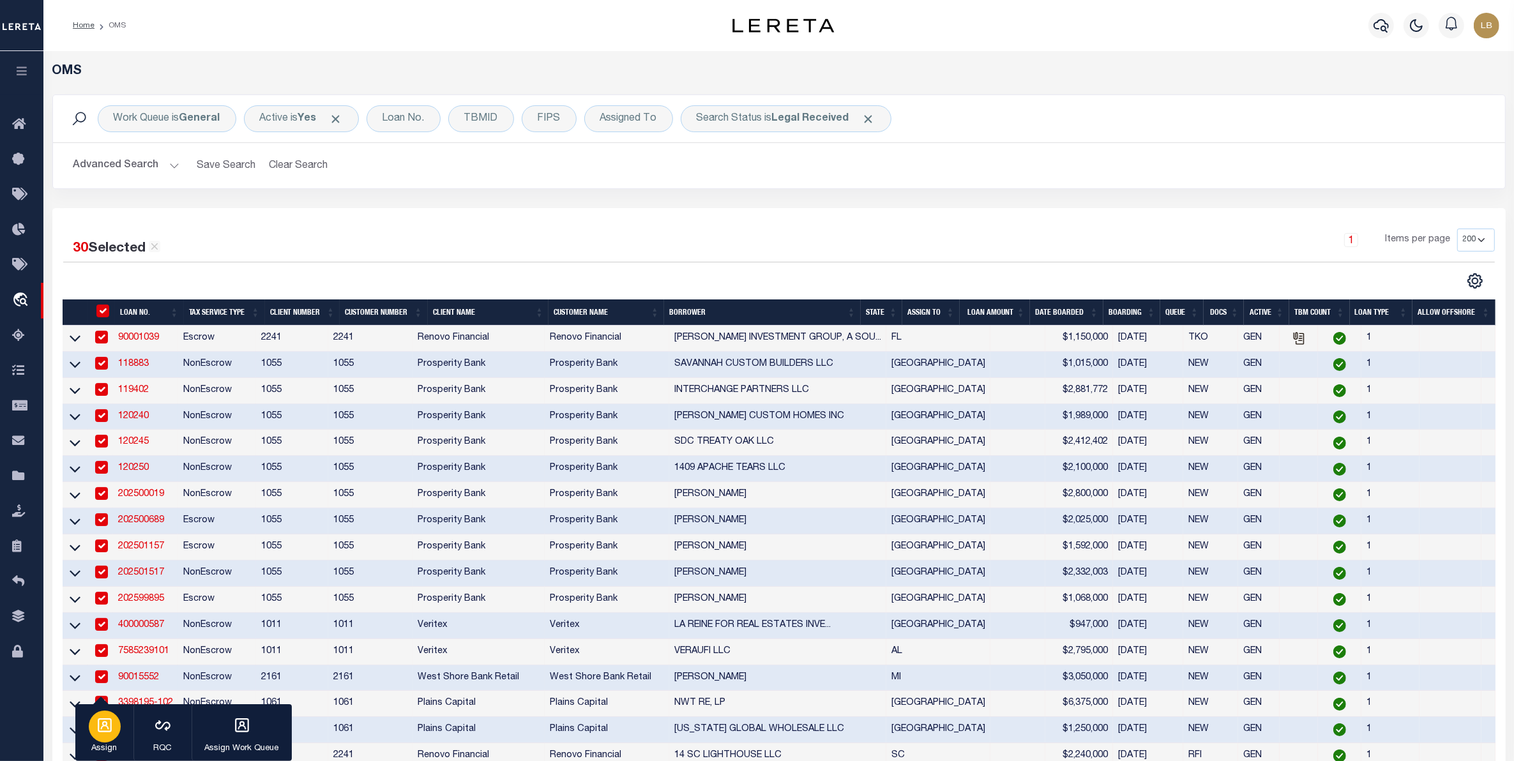
click at [102, 751] on p "Assign" at bounding box center [105, 748] width 32 height 13
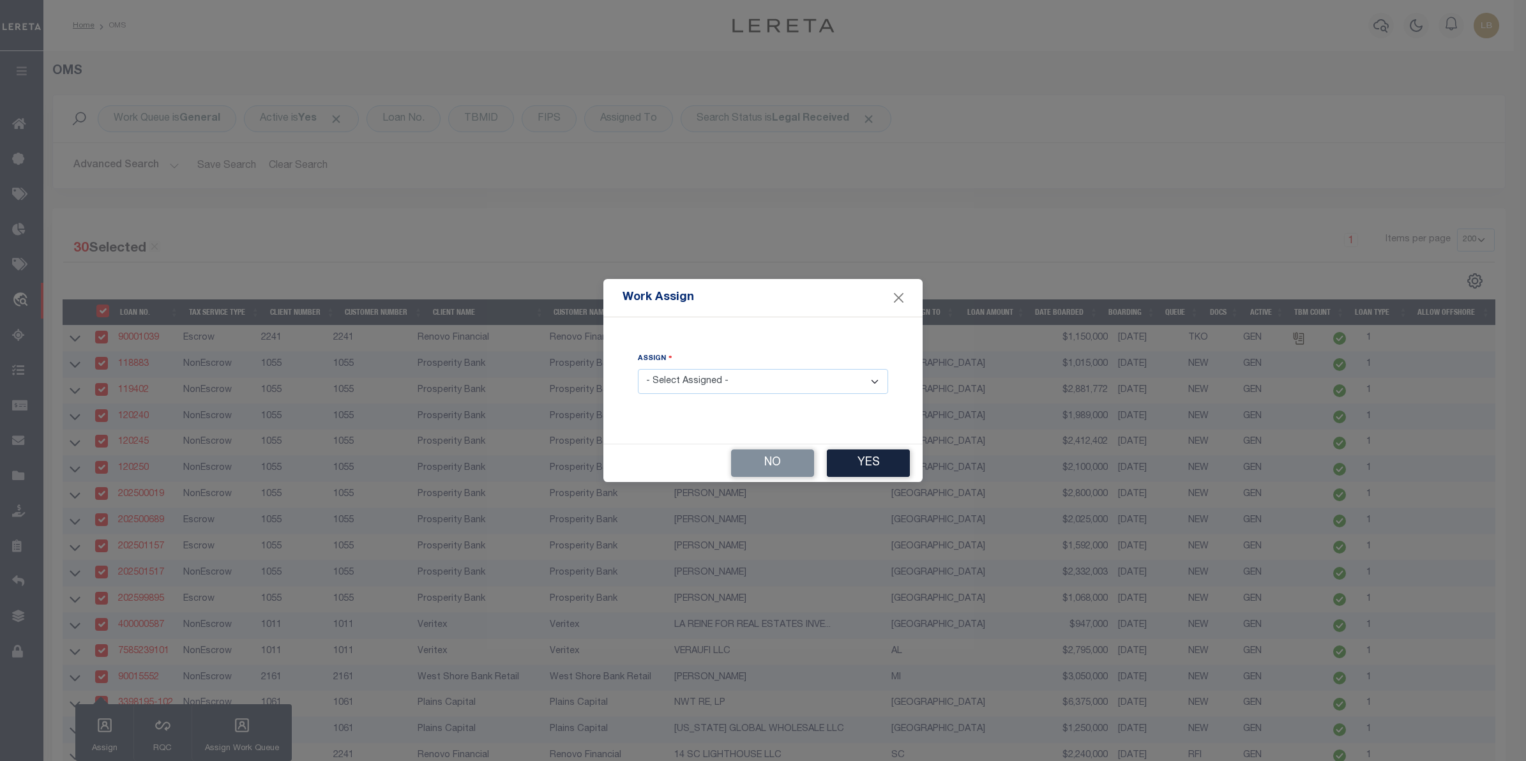
click at [707, 380] on select "- Select Assigned - --Unassigned-- Abdul Muzain Adrienne Cayea Agustin Fernande…" at bounding box center [763, 381] width 250 height 25
select select "Sagar Sen"
click at [638, 370] on select "- Select Assigned - --Unassigned-- Abdul Muzain Adrienne Cayea Agustin Fernande…" at bounding box center [763, 381] width 250 height 25
click at [862, 466] on button "Yes" at bounding box center [868, 462] width 83 height 27
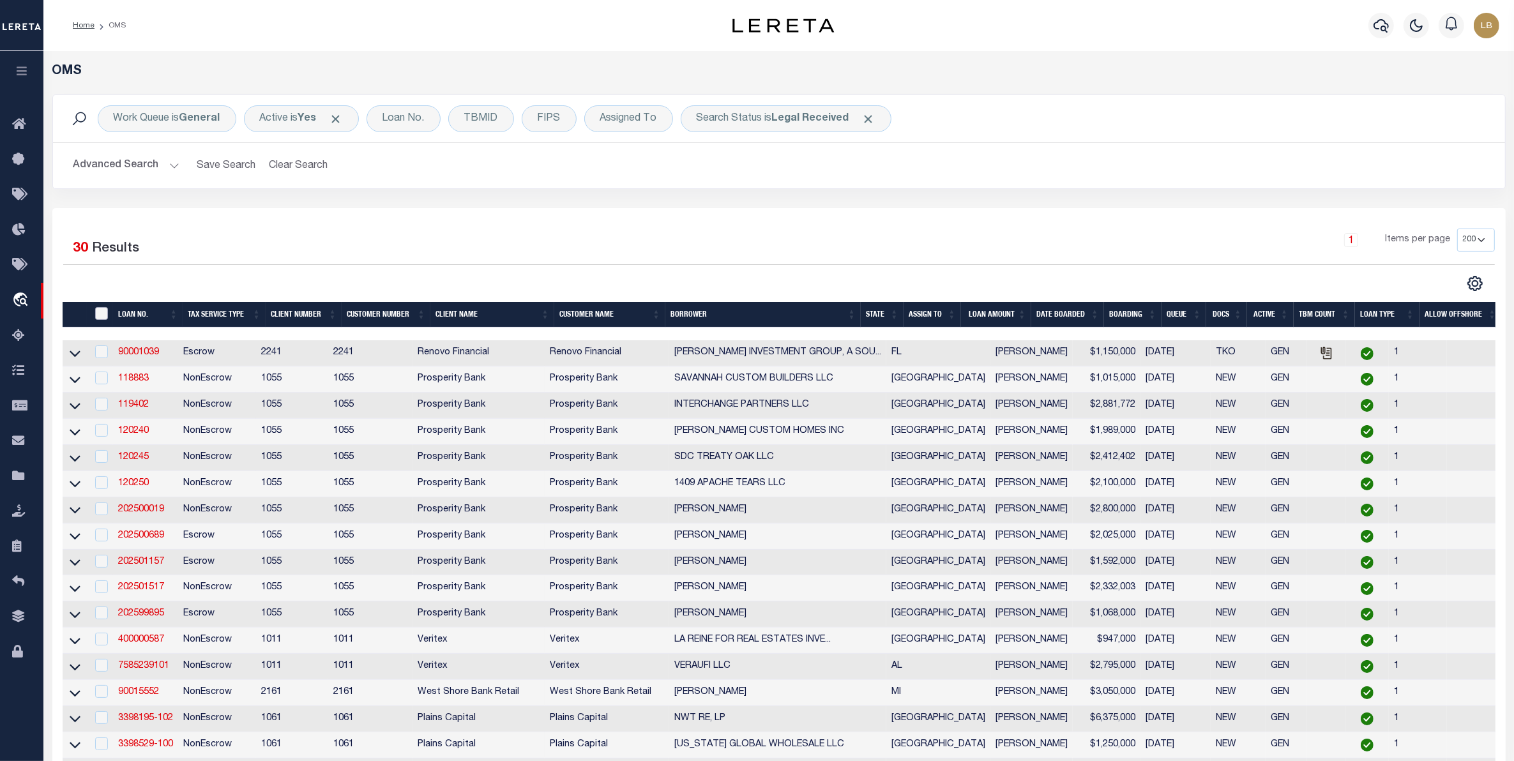
click at [96, 317] on input "" at bounding box center [101, 313] width 13 height 13
checkbox input "true"
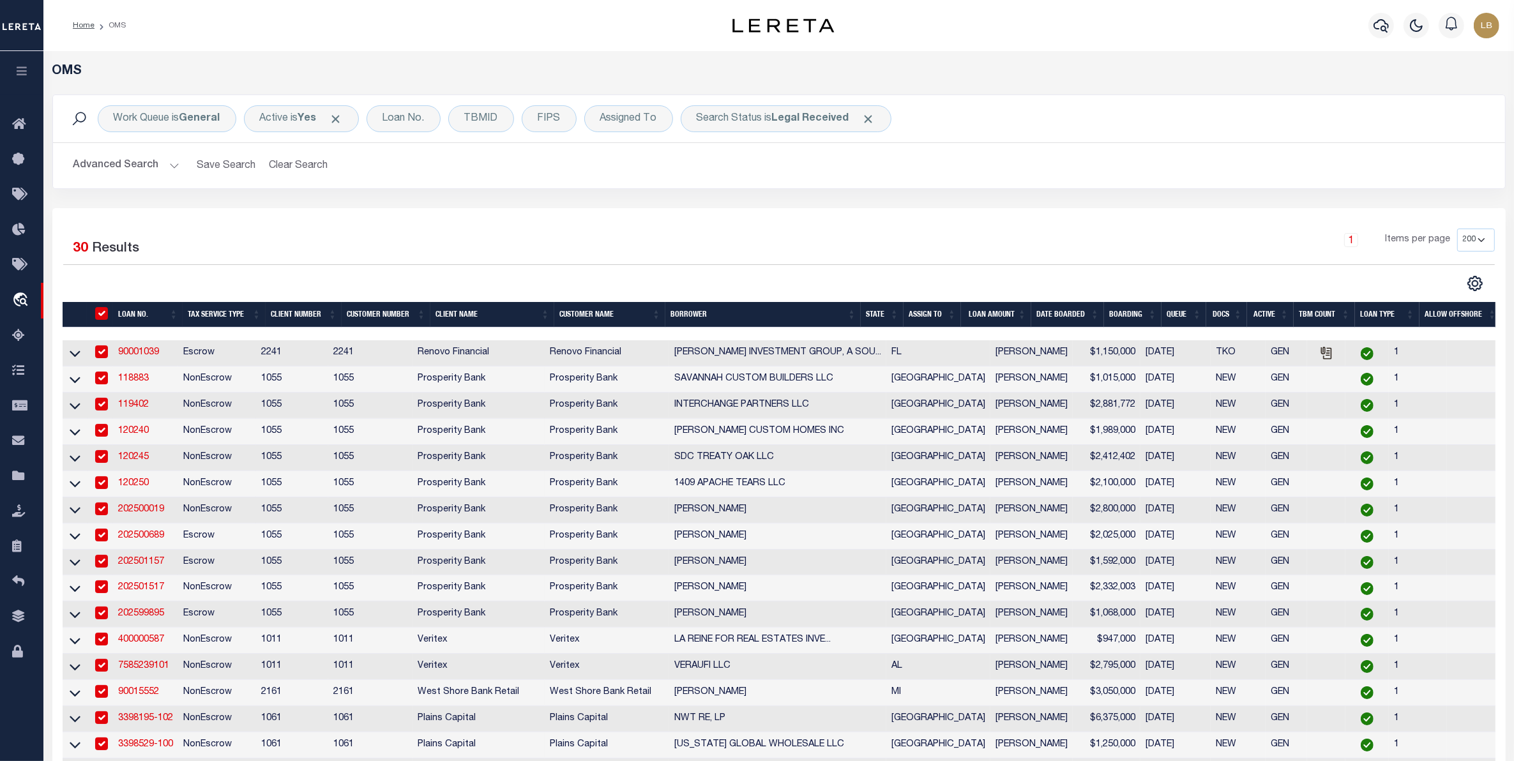
checkbox input "true"
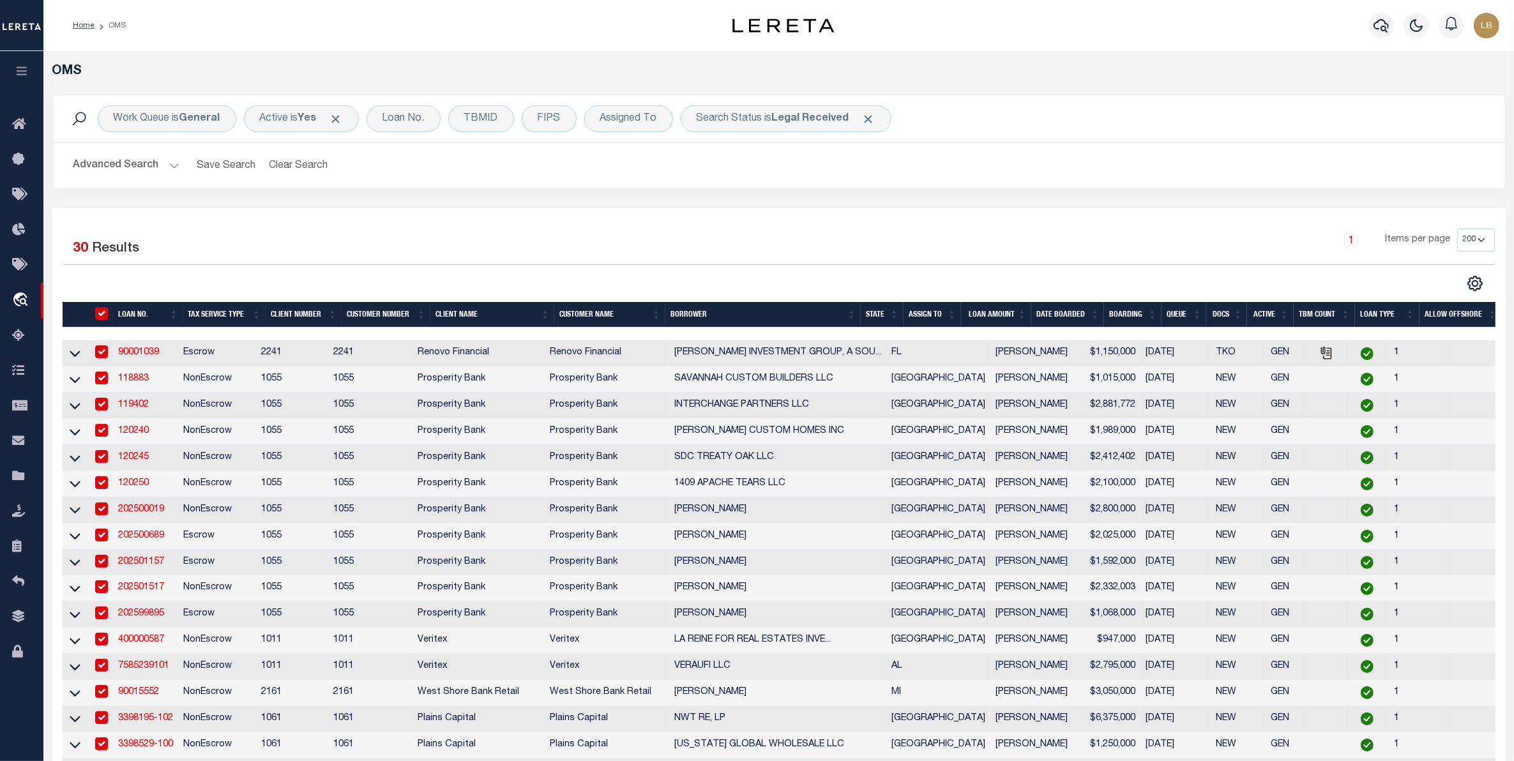
checkbox input "true"
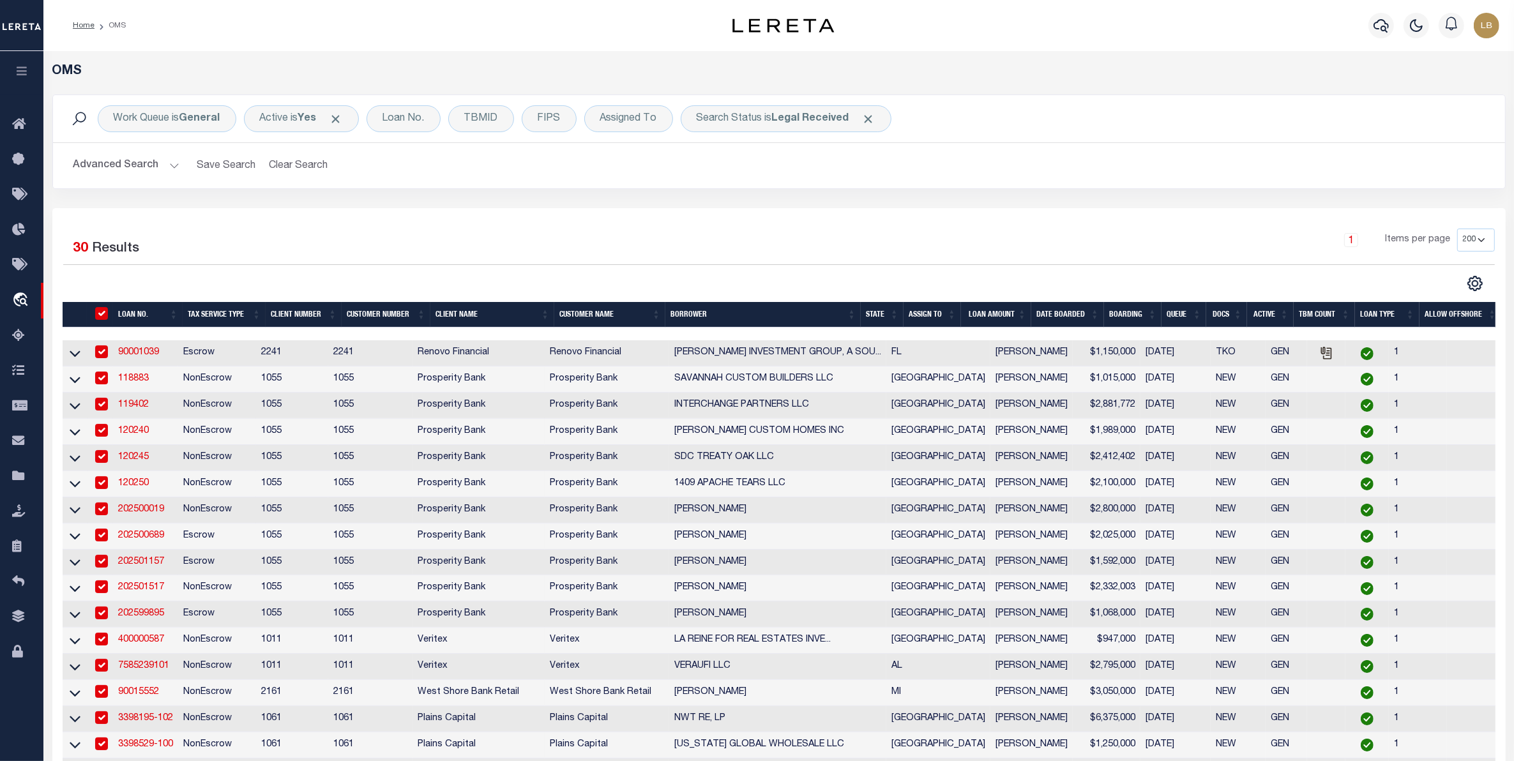
checkbox input "true"
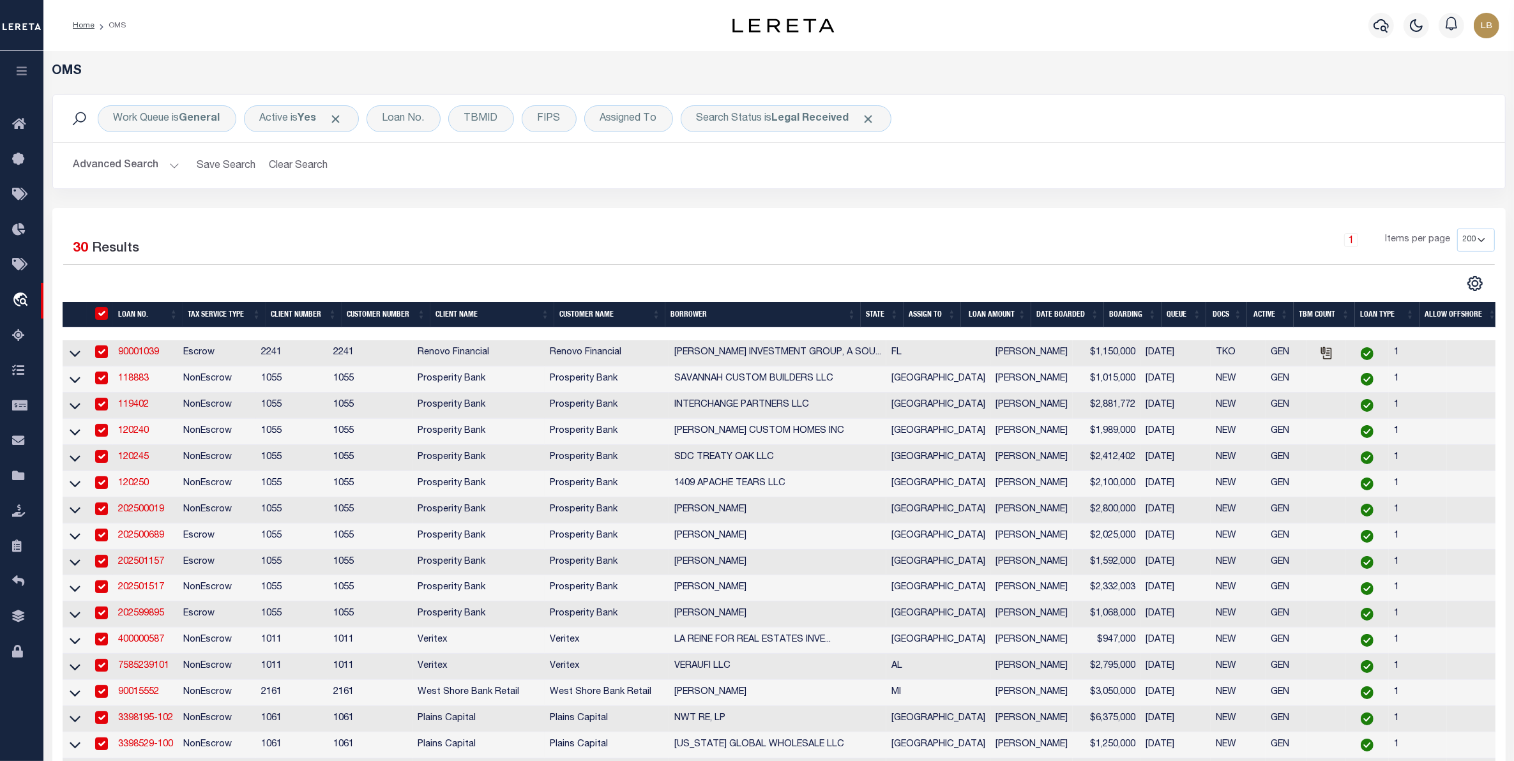
checkbox input "true"
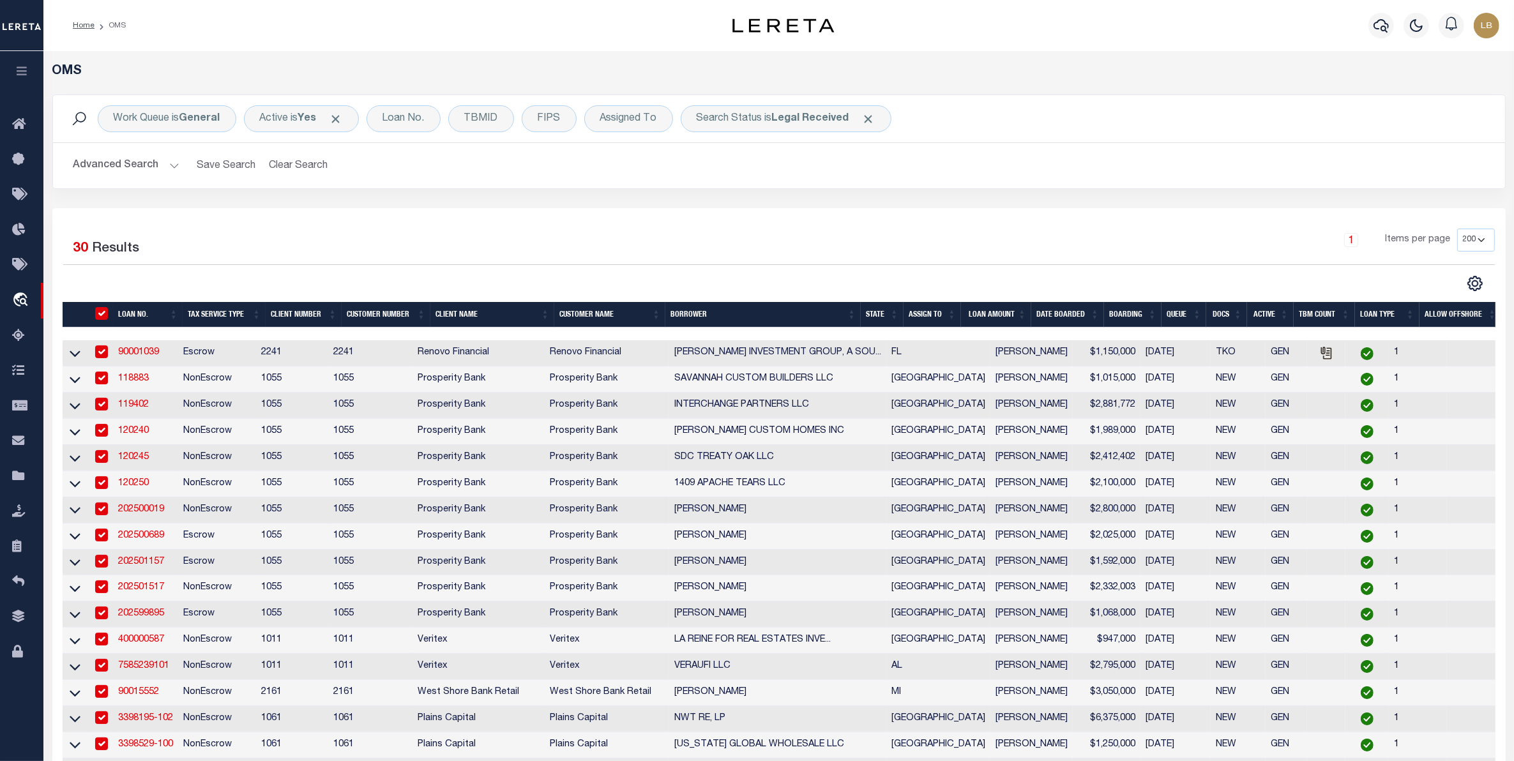
checkbox input "true"
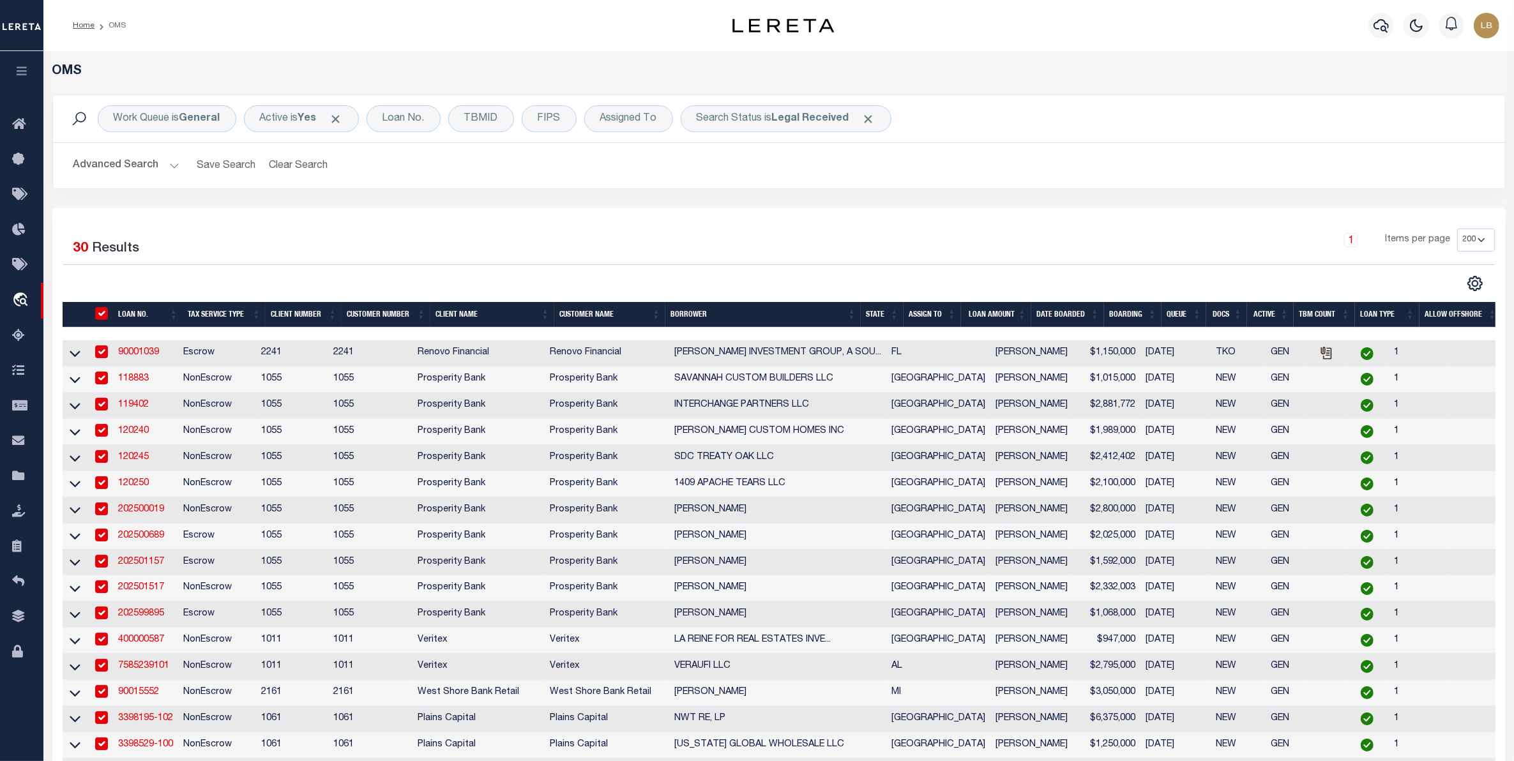
checkbox input "true"
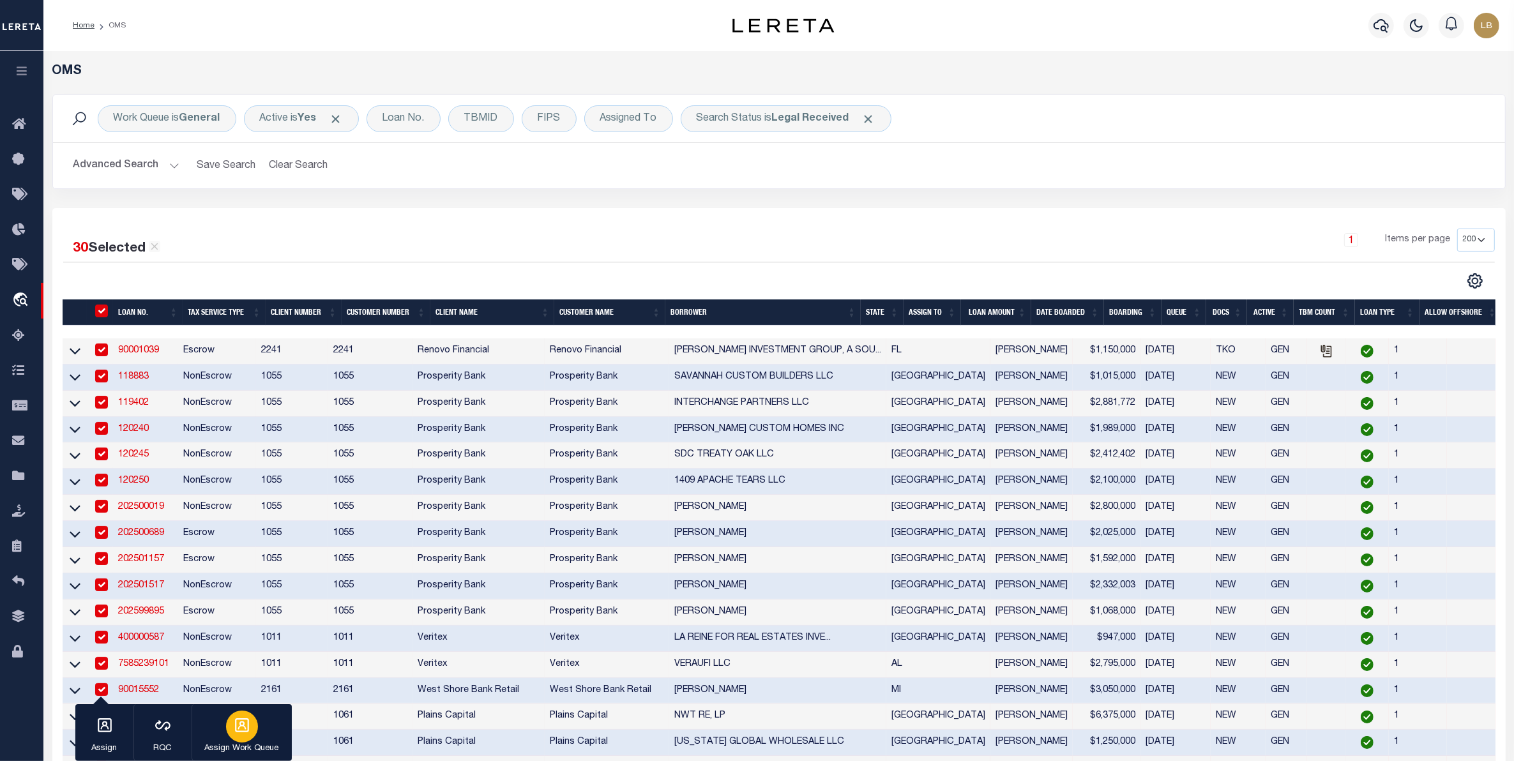
click at [243, 725] on icon "button" at bounding box center [242, 725] width 17 height 17
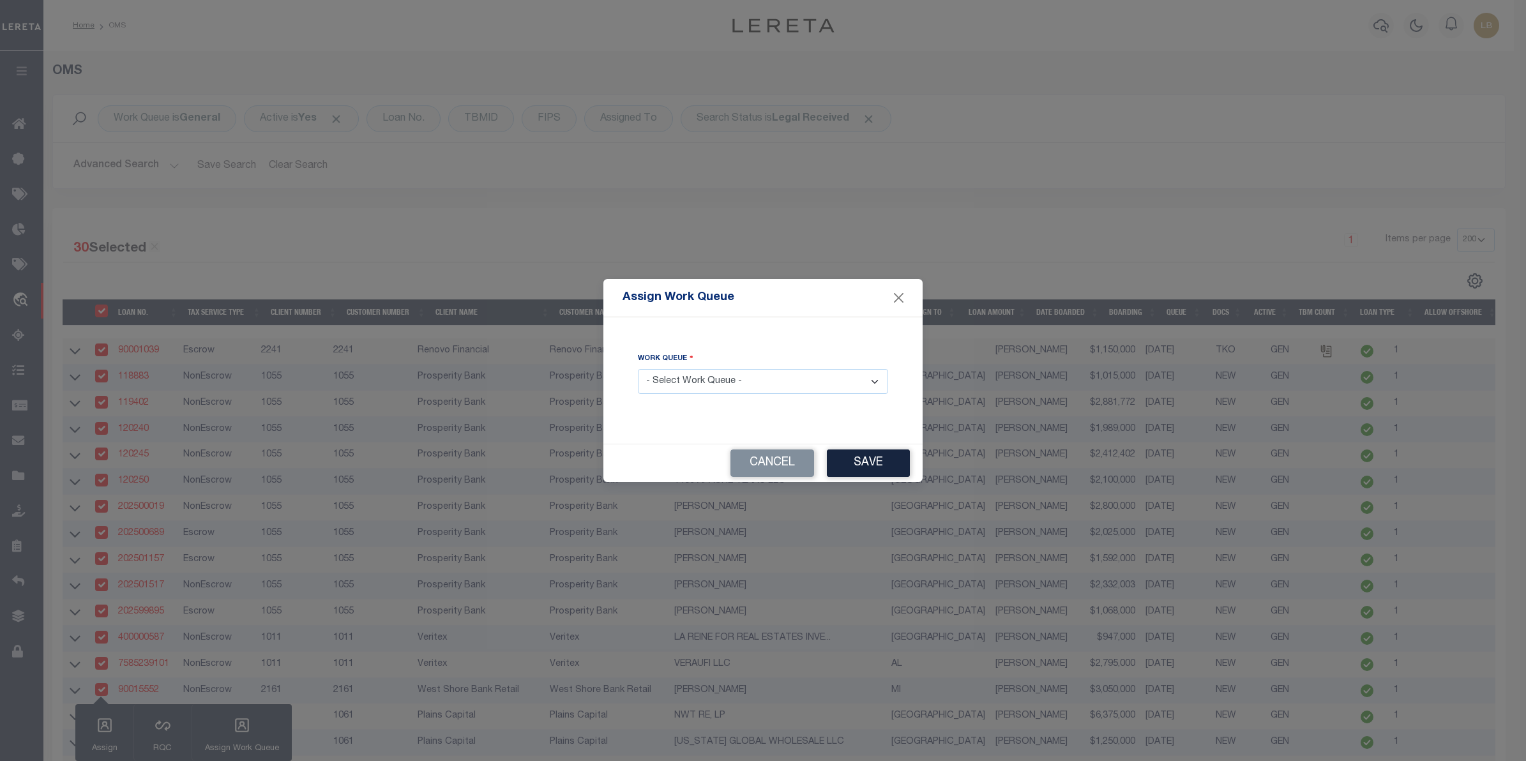
click at [693, 373] on select "- Select Work Queue - factRSystems General ThoughtFocus" at bounding box center [763, 381] width 250 height 25
select select "FAC"
click at [638, 370] on select "- Select Work Queue - factRSystems General ThoughtFocus" at bounding box center [763, 381] width 250 height 25
click at [880, 466] on button "Save" at bounding box center [868, 462] width 83 height 27
